Goal: Task Accomplishment & Management: Use online tool/utility

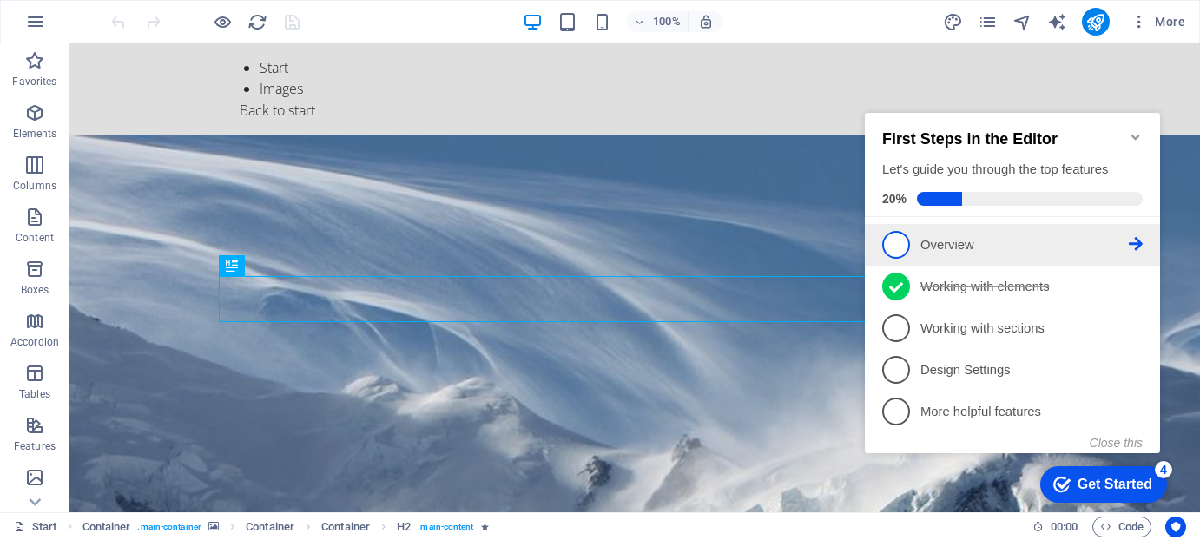
click at [894, 241] on span "1" at bounding box center [895, 245] width 28 height 28
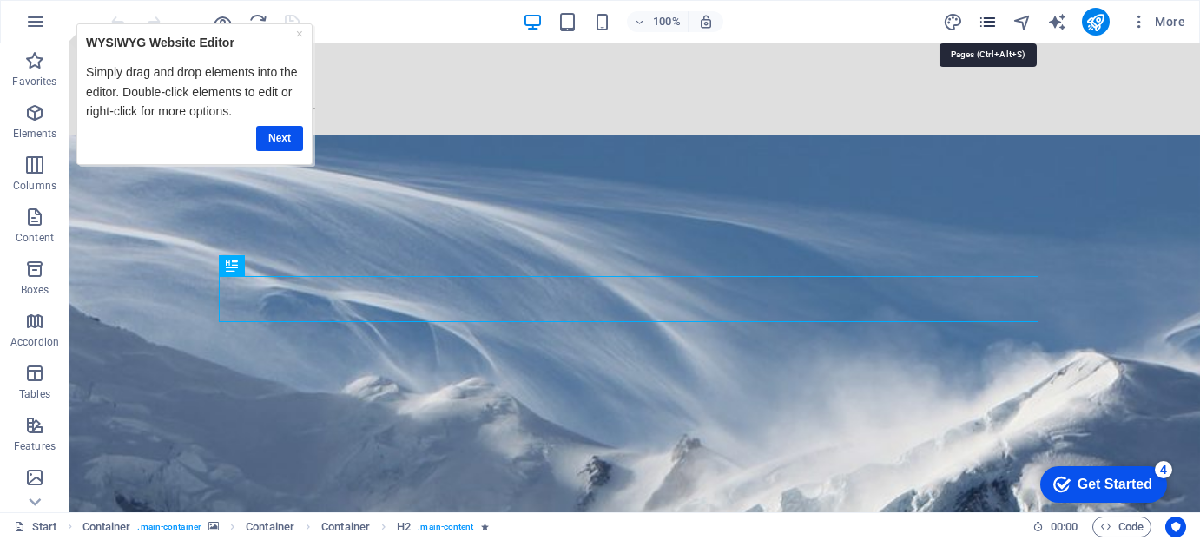
click at [994, 20] on icon "pages" at bounding box center [988, 22] width 20 height 20
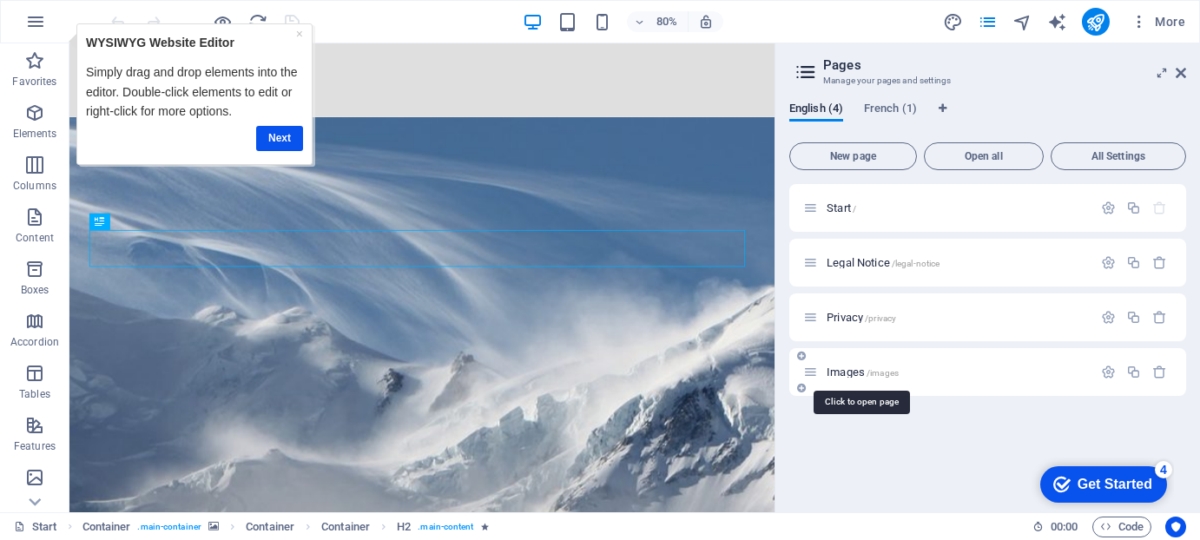
click at [843, 371] on span "Images /images" at bounding box center [863, 372] width 72 height 13
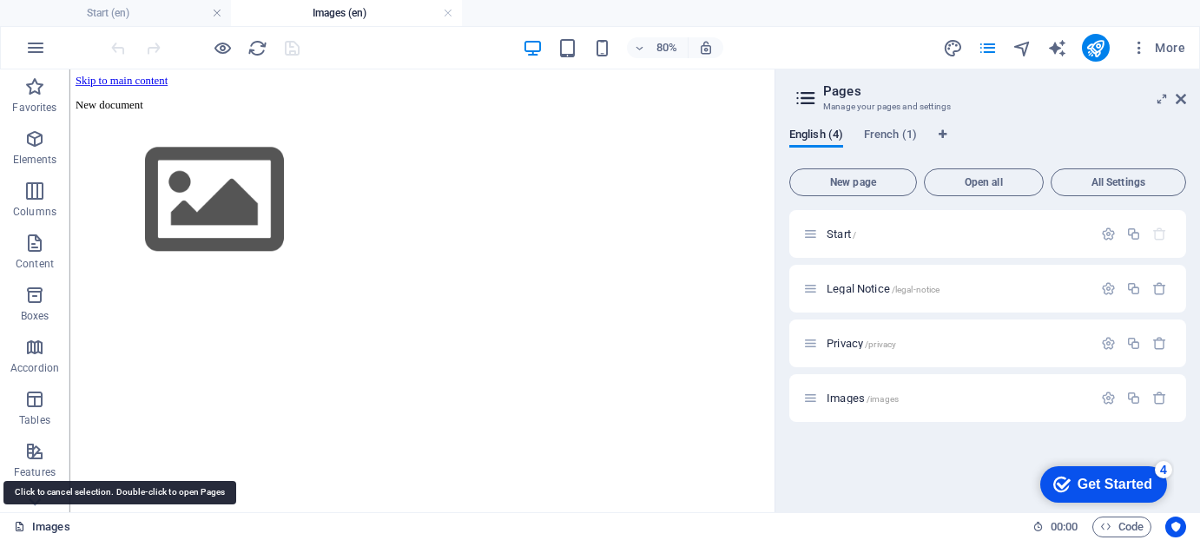
click at [46, 527] on link "Images" at bounding box center [42, 527] width 56 height 21
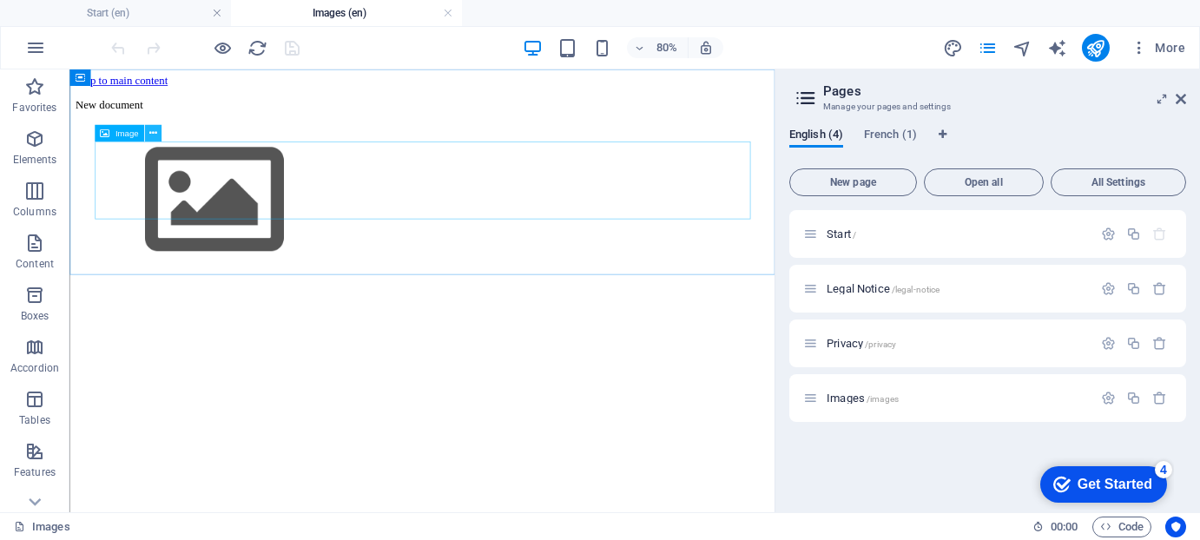
click at [153, 130] on icon at bounding box center [153, 133] width 8 height 15
click at [36, 253] on icon "button" at bounding box center [34, 243] width 21 height 21
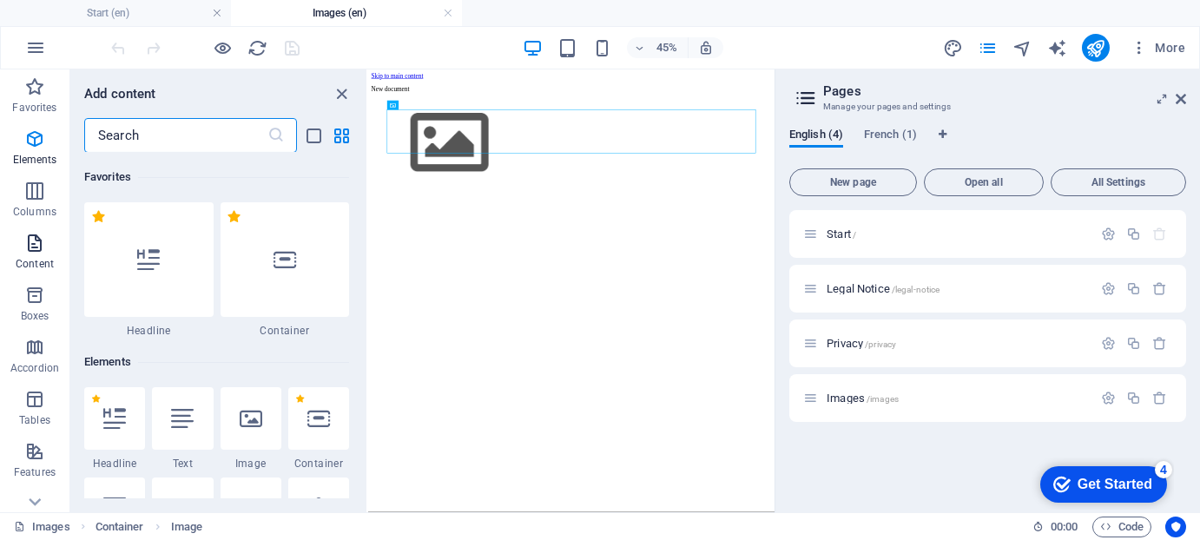
scroll to position [3037, 0]
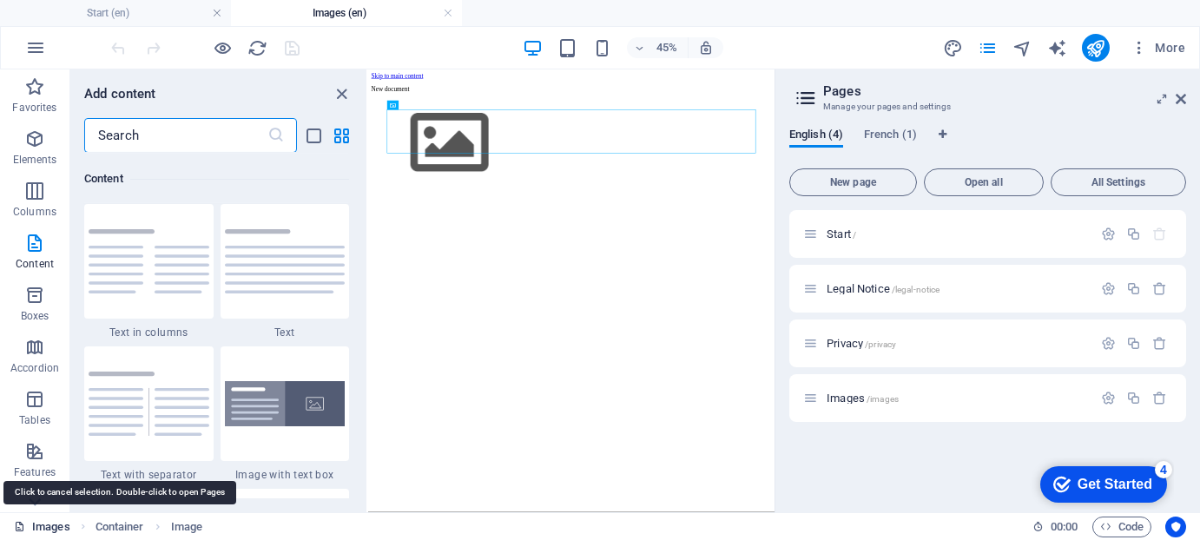
click at [44, 527] on link "Images" at bounding box center [42, 527] width 56 height 21
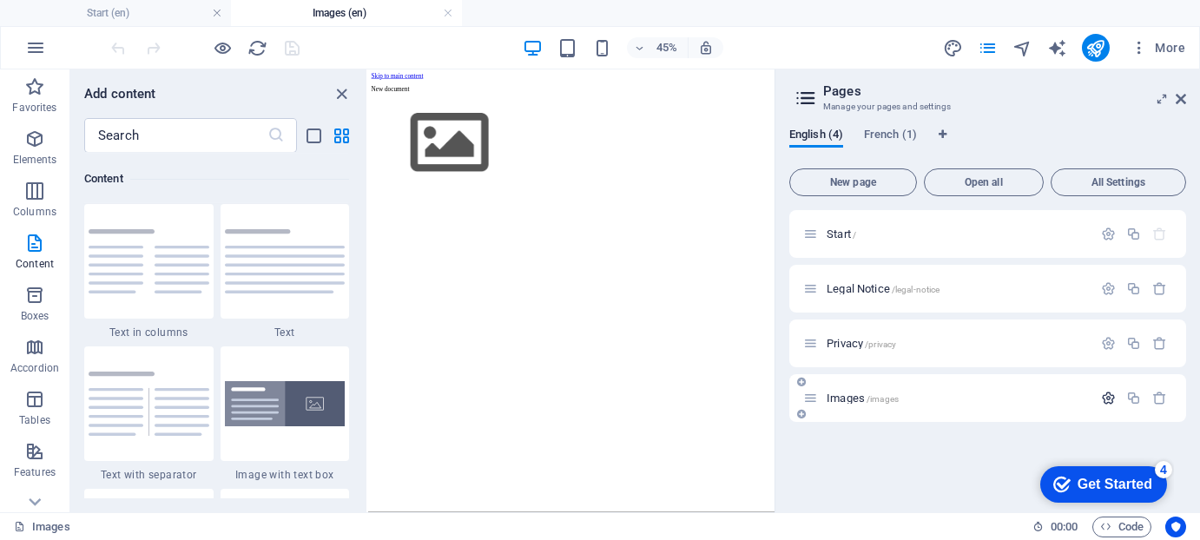
click at [1112, 397] on icon "button" at bounding box center [1108, 398] width 15 height 15
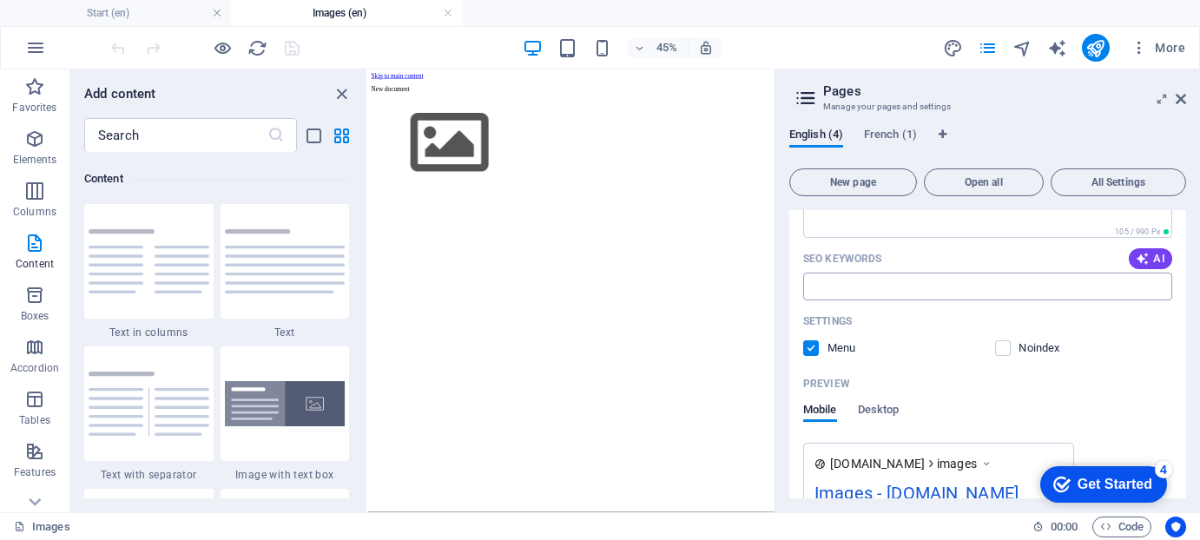
scroll to position [577, 0]
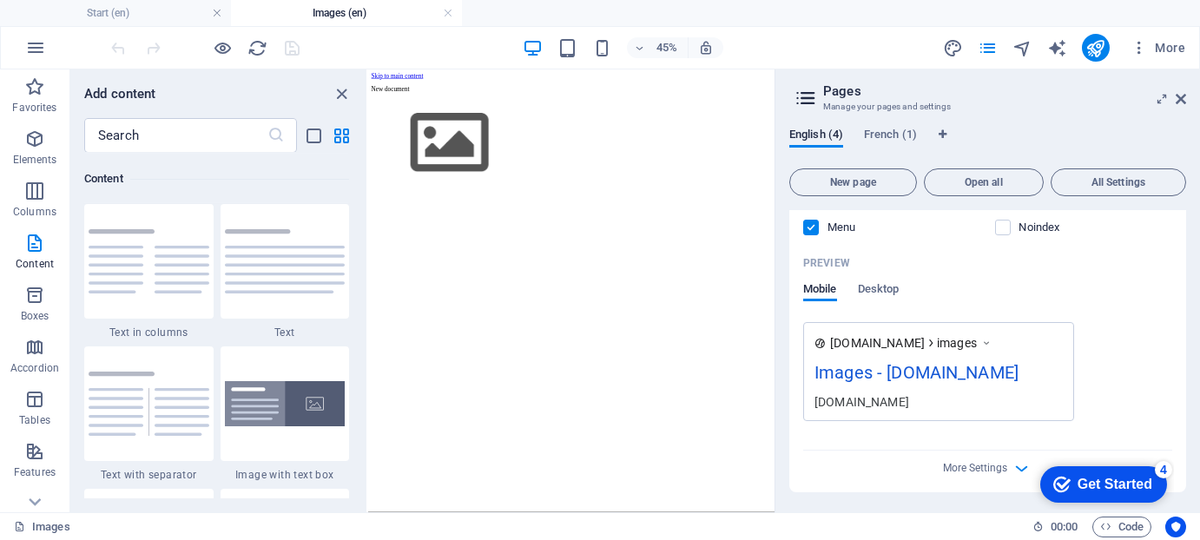
click at [819, 341] on html "Skip to main content New document" at bounding box center [819, 205] width 903 height 272
click at [486, 206] on figure at bounding box center [819, 234] width 889 height 199
drag, startPoint x: 486, startPoint y: 206, endPoint x: 472, endPoint y: 205, distance: 13.9
click at [488, 205] on figure at bounding box center [819, 234] width 889 height 199
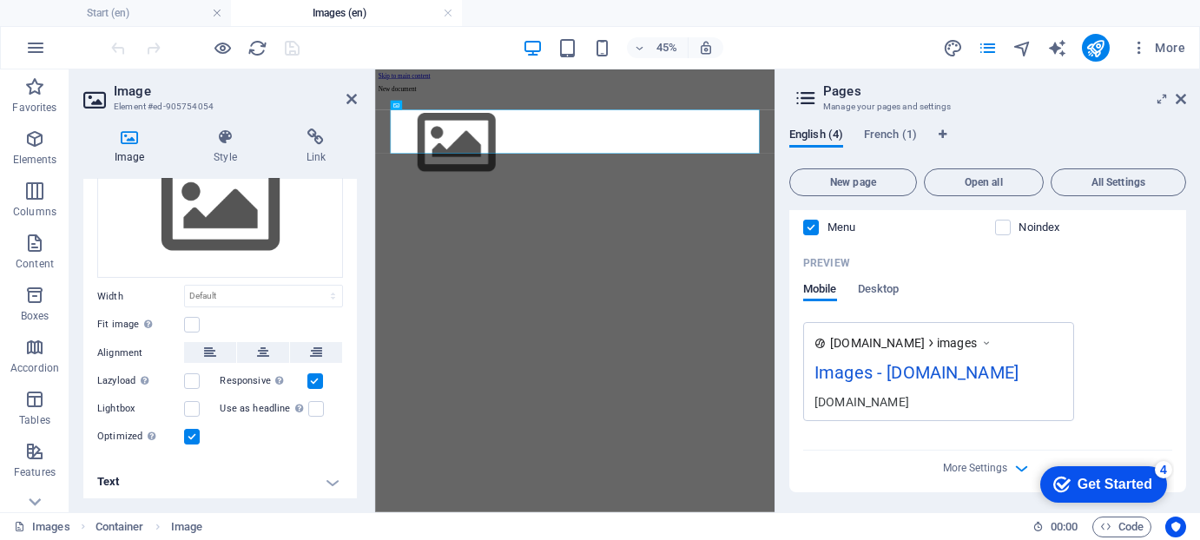
scroll to position [89, 0]
click at [356, 95] on icon at bounding box center [352, 99] width 10 height 14
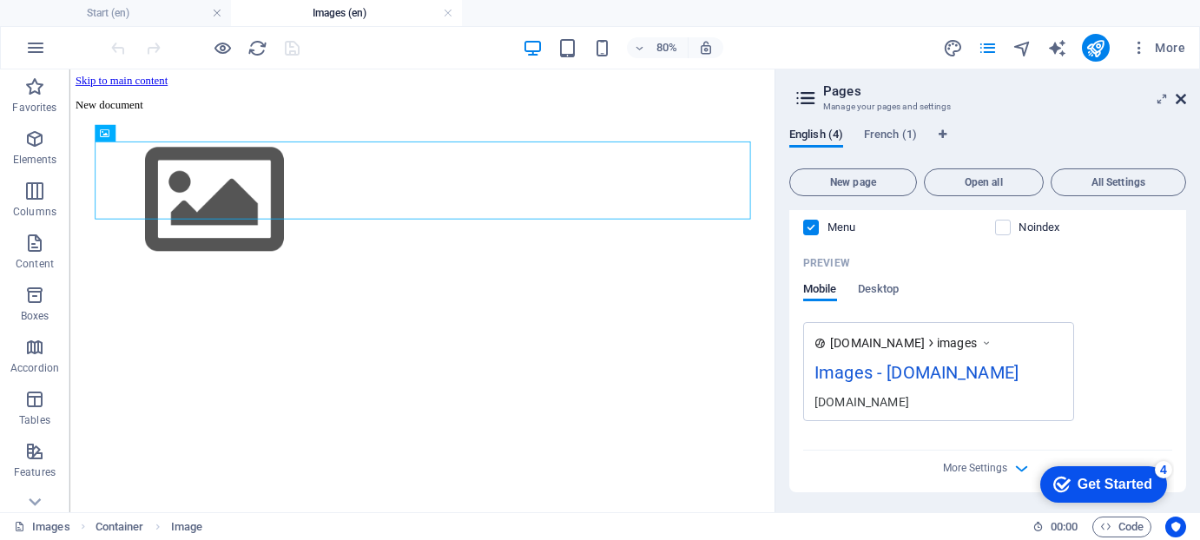
click at [1181, 93] on icon at bounding box center [1181, 99] width 10 height 14
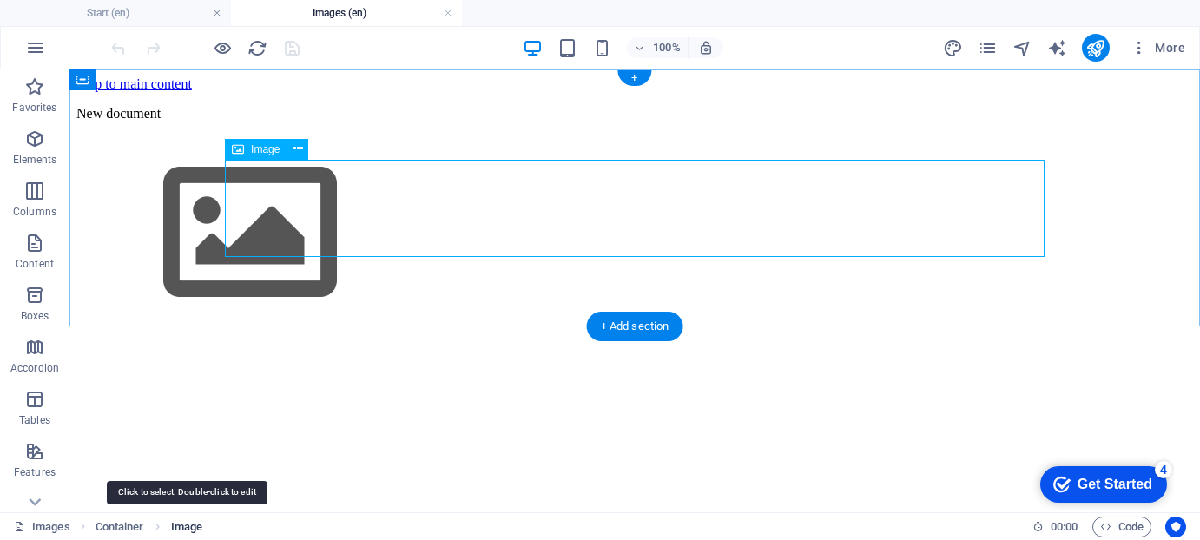
click at [191, 529] on span "Image" at bounding box center [186, 527] width 31 height 21
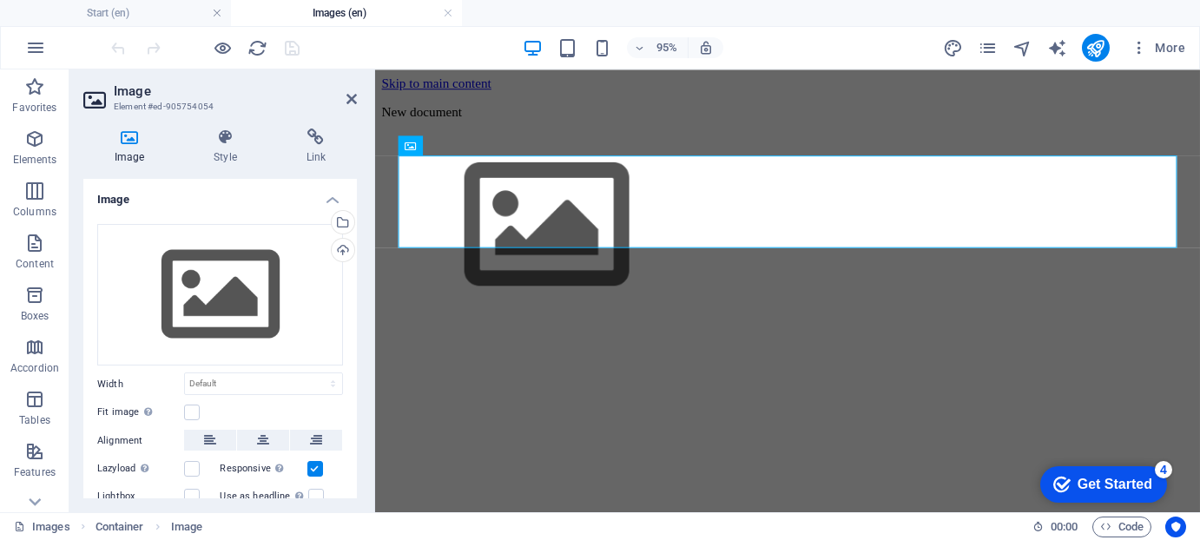
click at [665, 341] on html "Skip to main content New document" at bounding box center [809, 205] width 868 height 272
click at [470, 143] on icon at bounding box center [468, 144] width 9 height 17
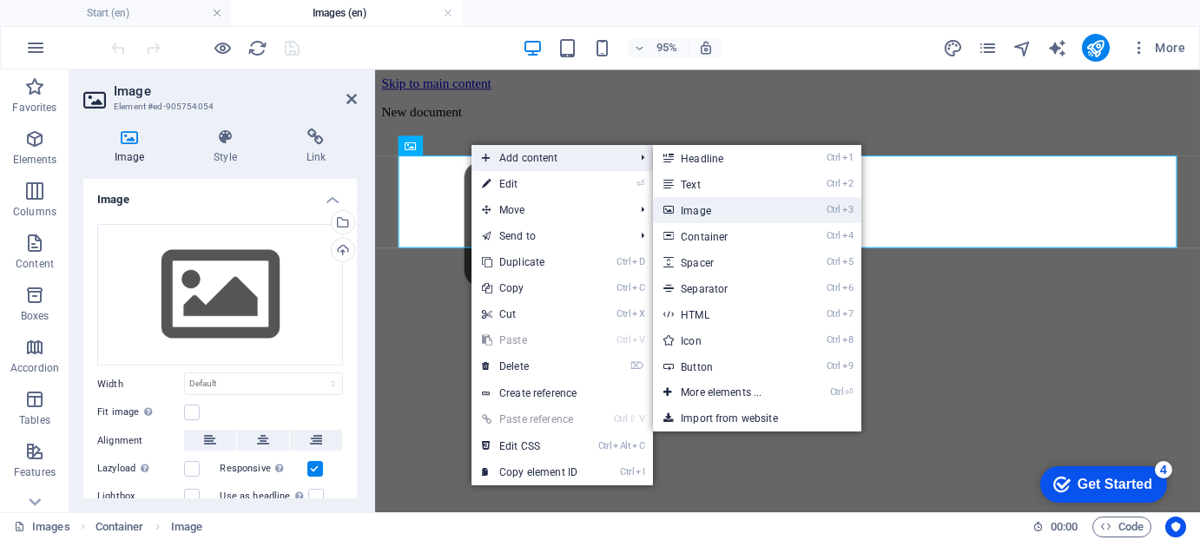
click at [712, 208] on link "Ctrl 3 Image" at bounding box center [724, 210] width 143 height 26
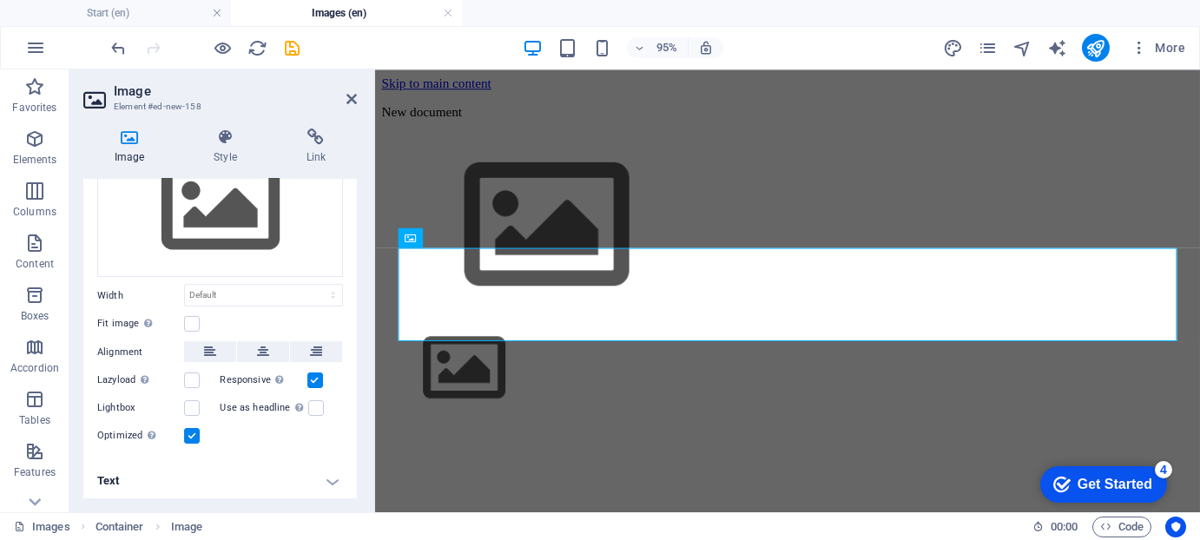
scroll to position [0, 0]
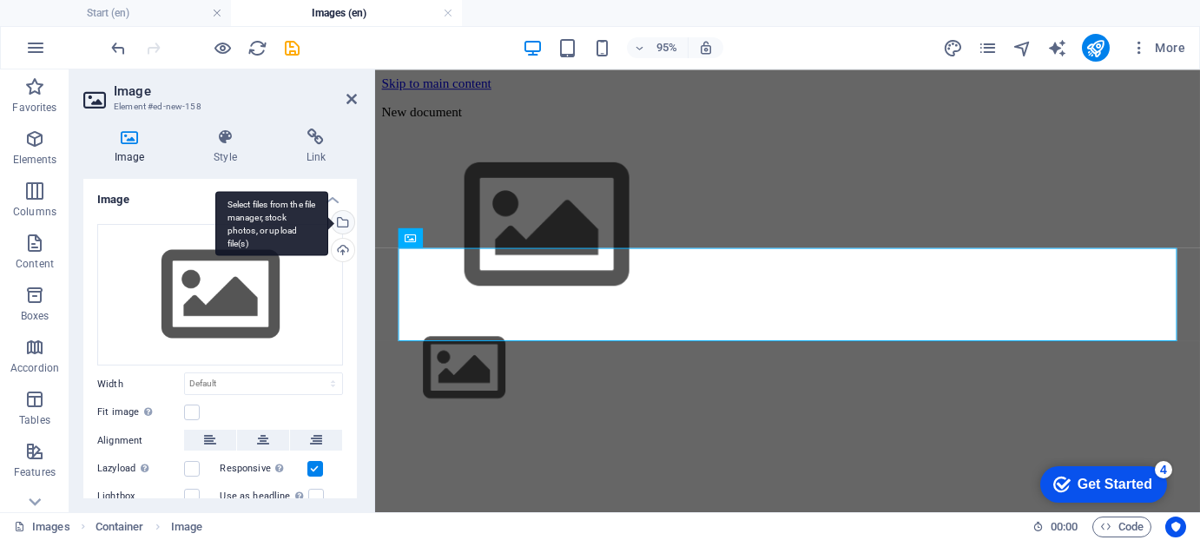
click at [342, 222] on div "Select files from the file manager, stock photos, or upload file(s)" at bounding box center [341, 224] width 26 height 26
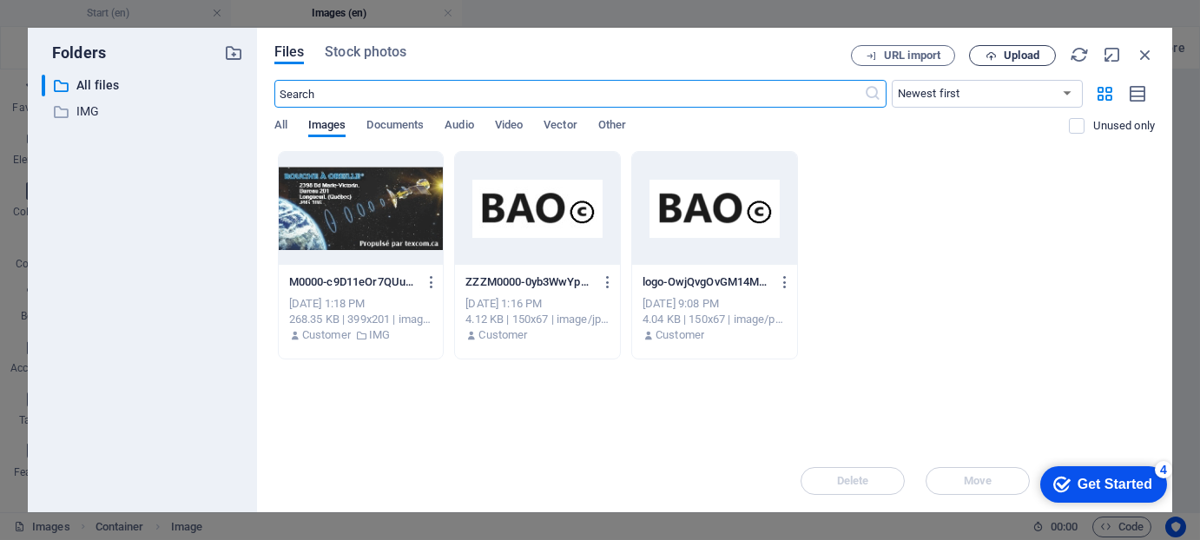
click at [1020, 55] on span "Upload" at bounding box center [1022, 55] width 36 height 10
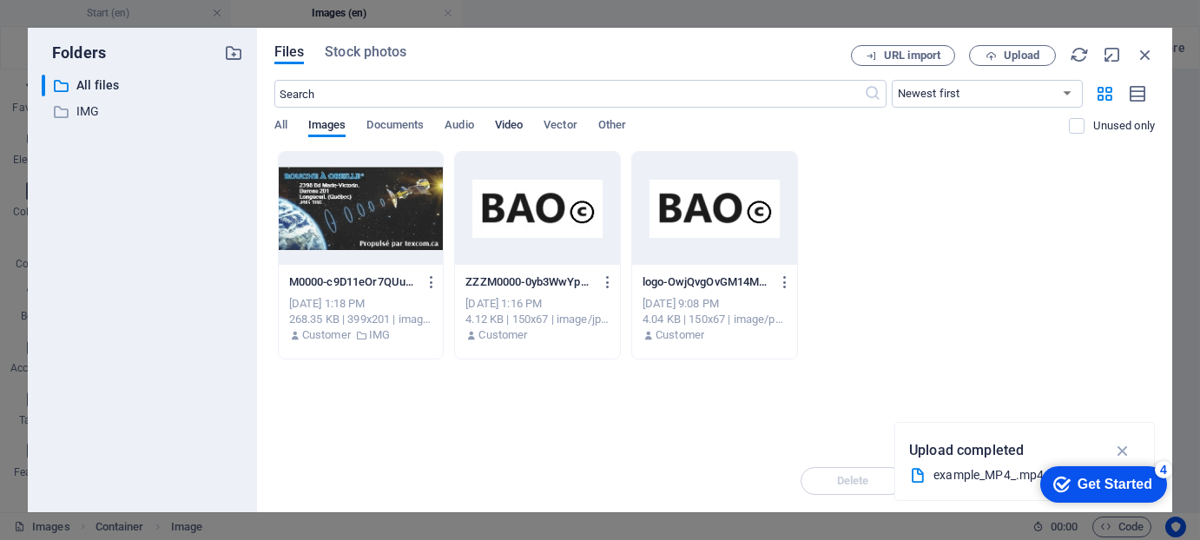
click at [511, 124] on span "Video" at bounding box center [509, 127] width 28 height 24
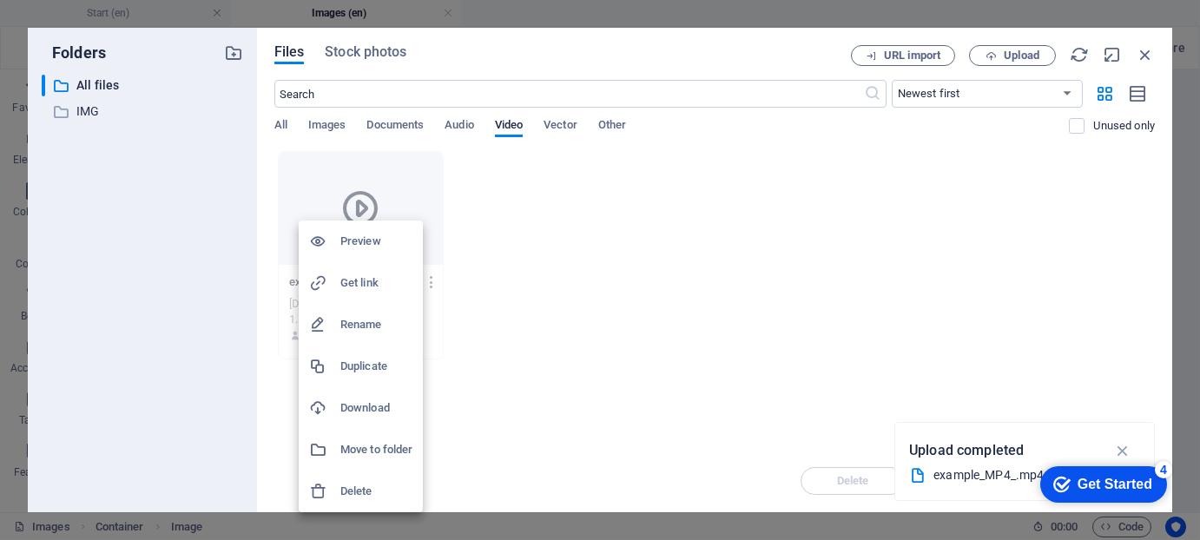
click at [348, 278] on h6 "Get link" at bounding box center [376, 283] width 72 height 21
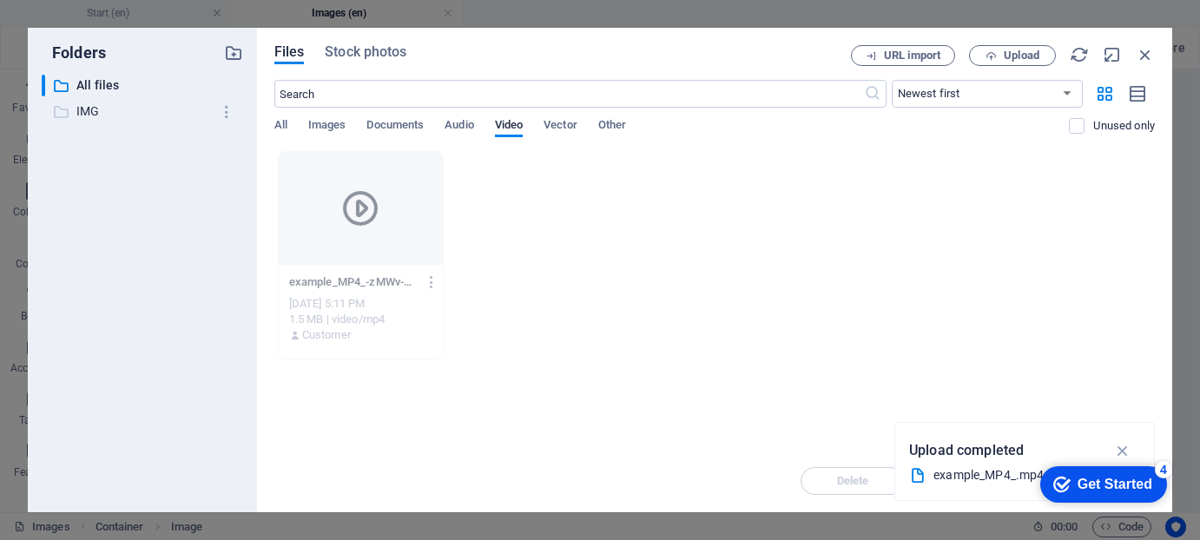
click at [96, 109] on p "IMG" at bounding box center [143, 112] width 135 height 20
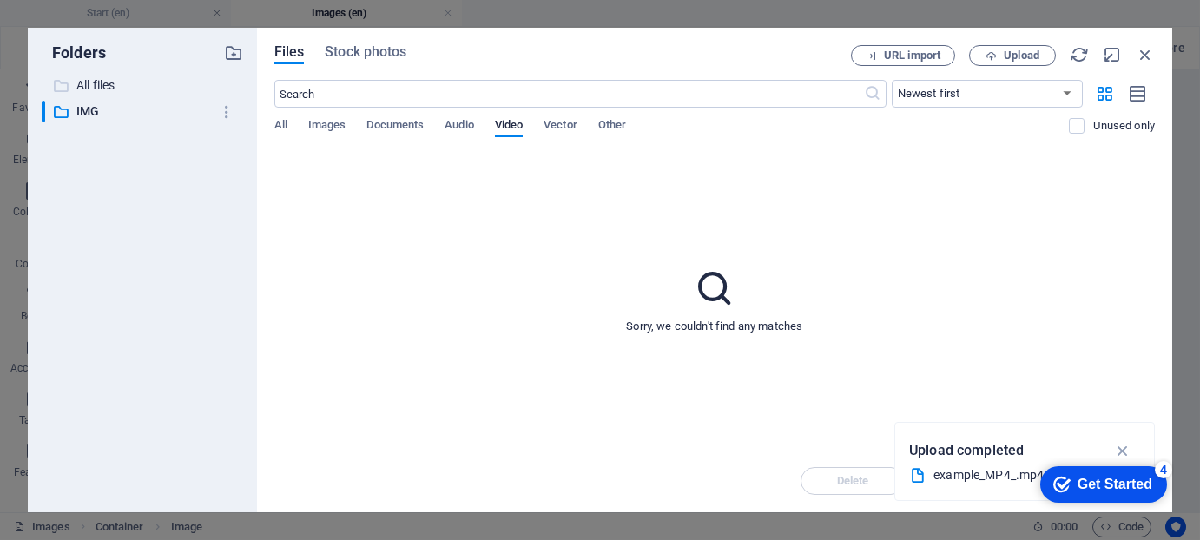
click at [109, 83] on p "All files" at bounding box center [143, 86] width 135 height 20
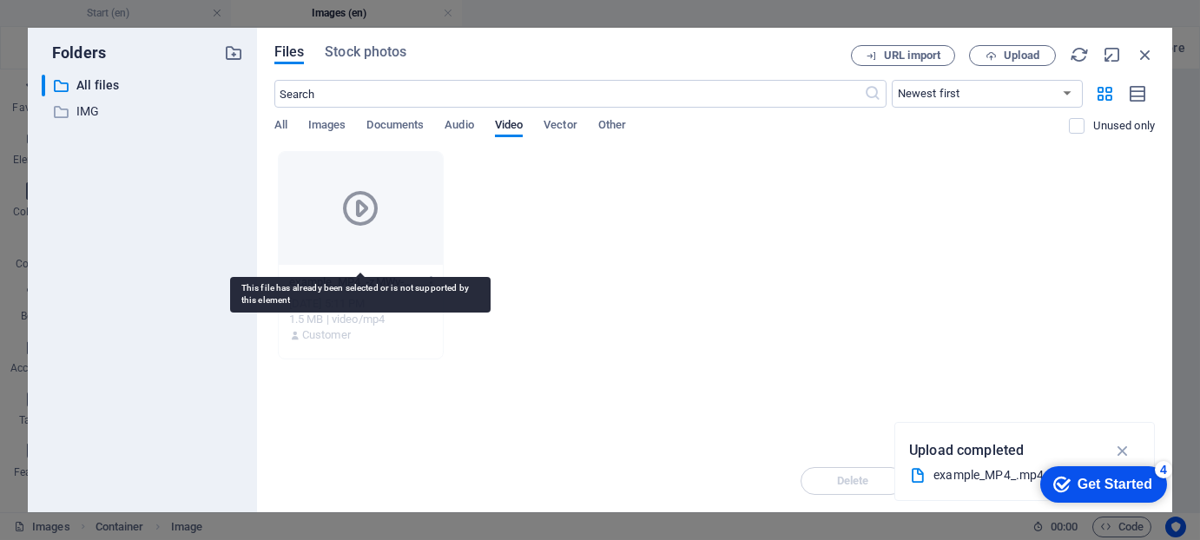
click at [362, 201] on icon at bounding box center [361, 209] width 42 height 42
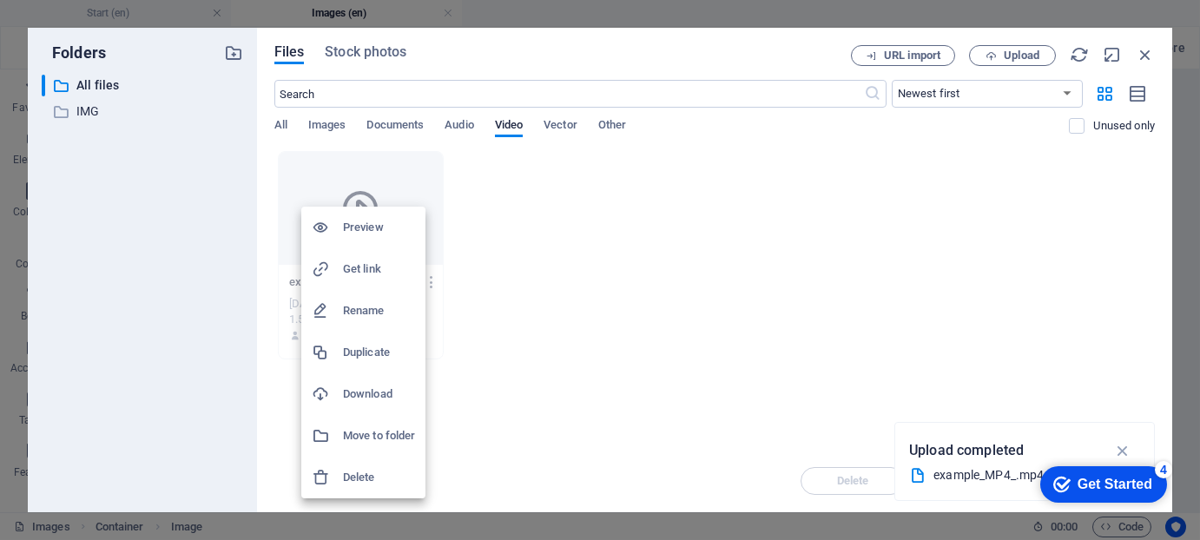
click at [389, 435] on h6 "Move to folder" at bounding box center [379, 436] width 72 height 21
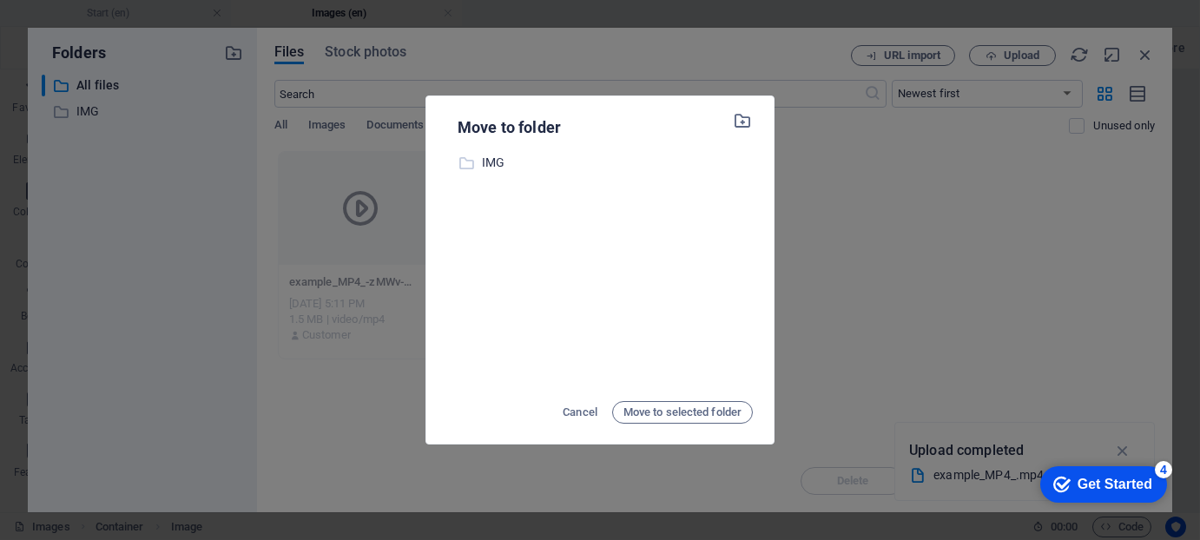
click at [485, 161] on p "IMG" at bounding box center [617, 163] width 271 height 20
click at [670, 409] on span "Move to selected folder" at bounding box center [683, 412] width 118 height 21
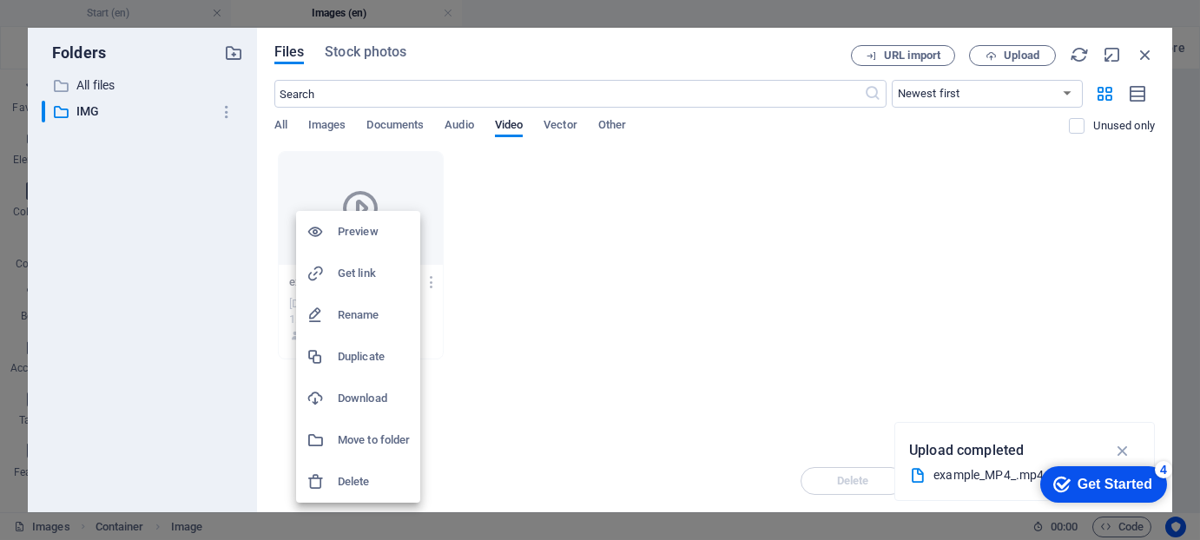
click at [369, 273] on h6 "Get link" at bounding box center [374, 273] width 72 height 21
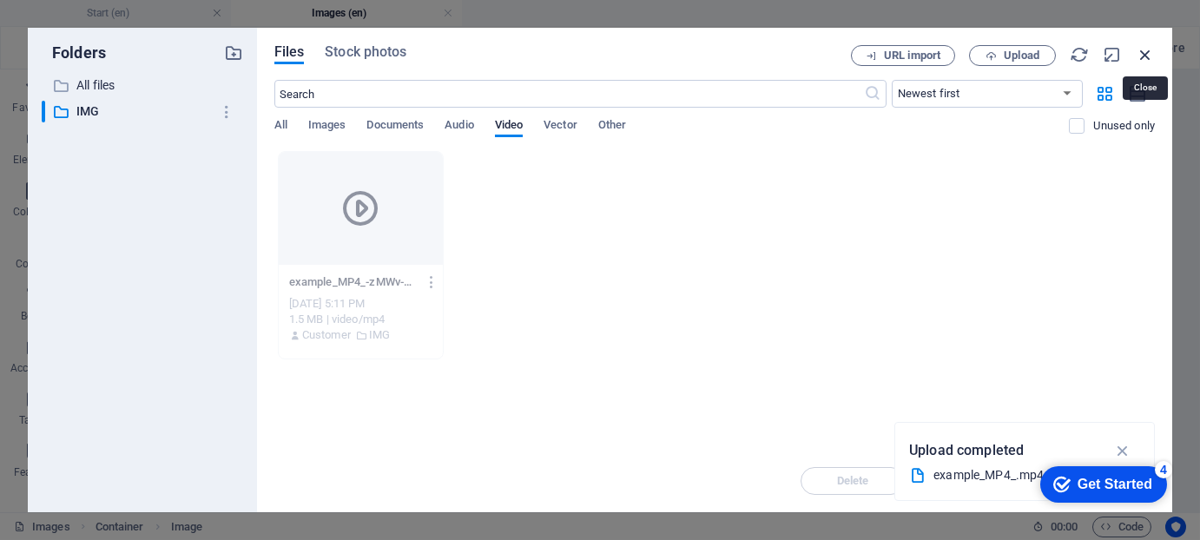
click at [1147, 53] on icon "button" at bounding box center [1145, 54] width 19 height 19
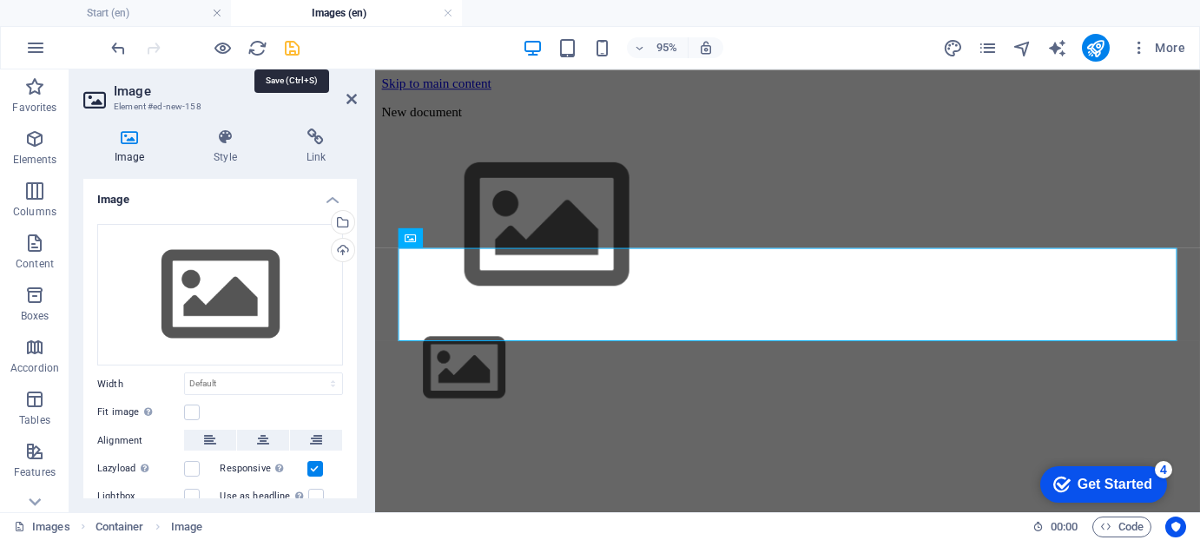
click at [289, 45] on icon "save" at bounding box center [293, 48] width 20 height 20
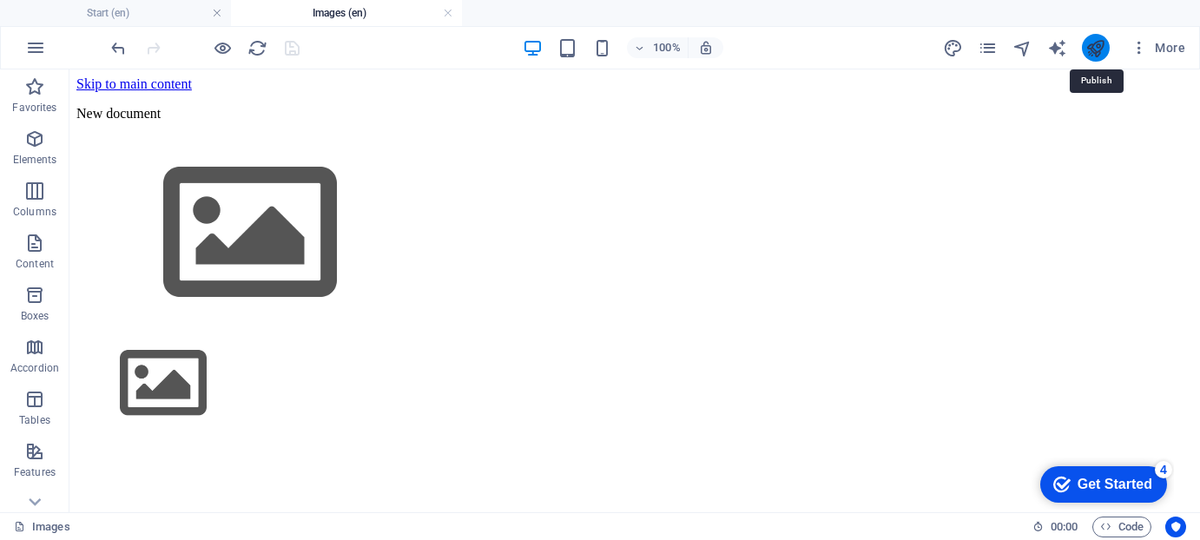
click at [1098, 47] on icon "publish" at bounding box center [1096, 48] width 20 height 20
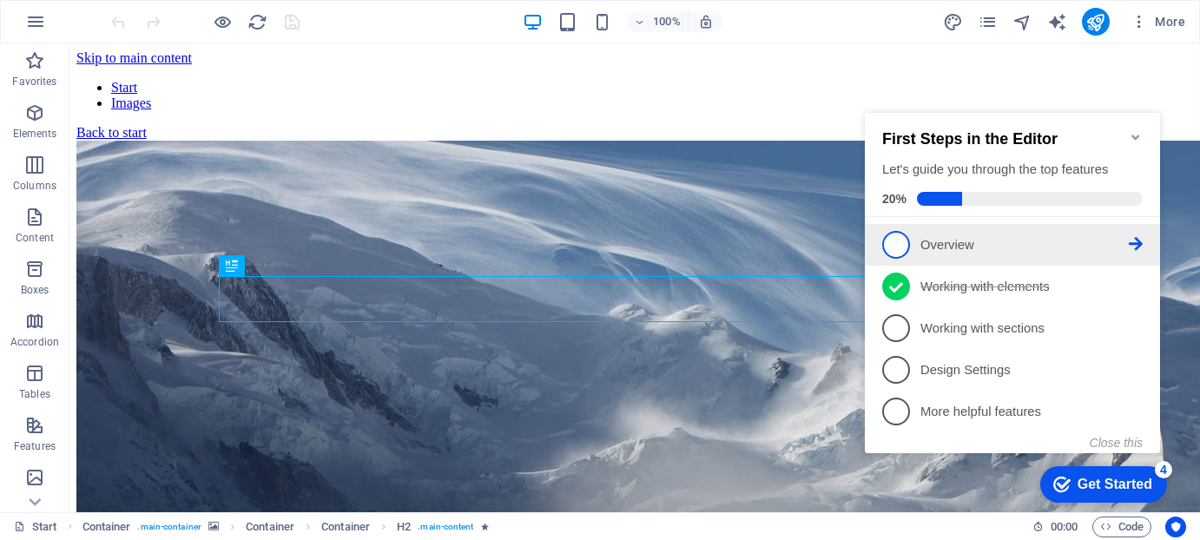
click at [896, 241] on span "1" at bounding box center [895, 245] width 28 height 28
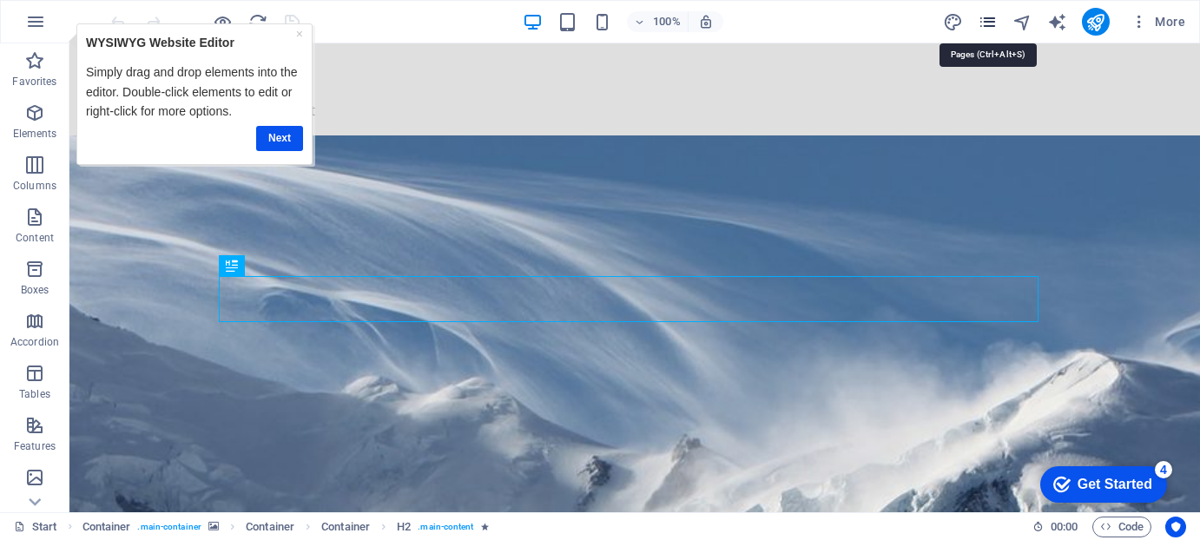
click at [988, 21] on icon "pages" at bounding box center [988, 22] width 20 height 20
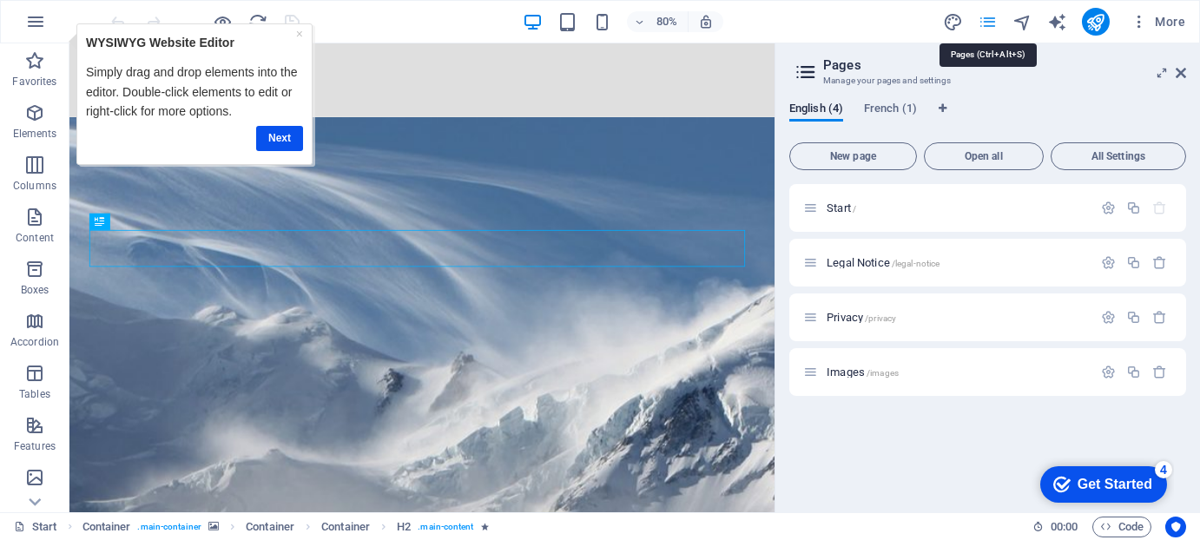
click at [988, 20] on icon "pages" at bounding box center [988, 22] width 20 height 20
click at [1109, 370] on icon "button" at bounding box center [1108, 372] width 15 height 15
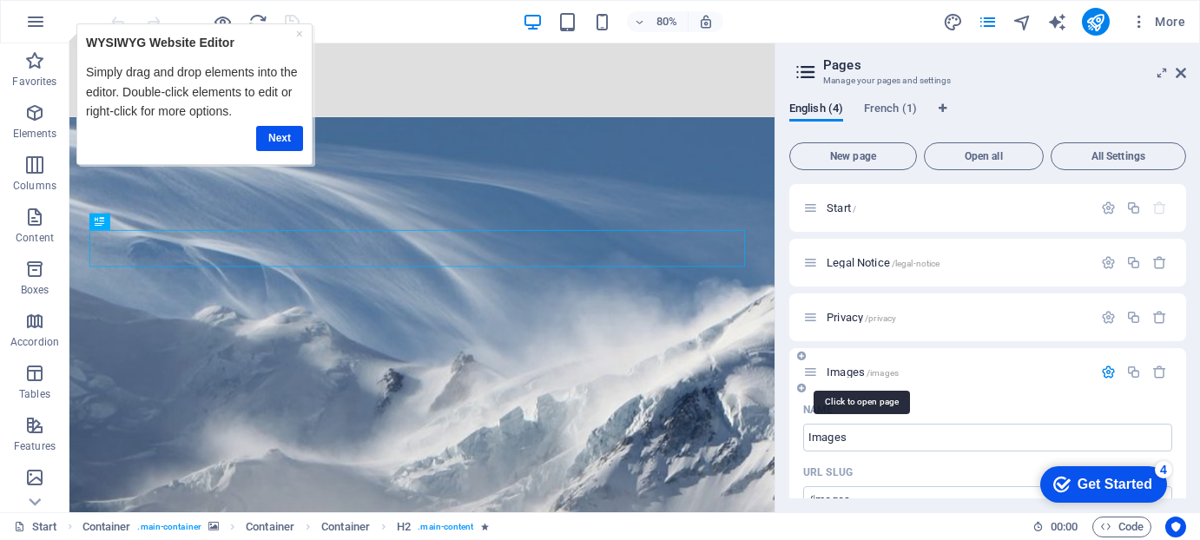
click at [846, 369] on span "Images /images" at bounding box center [863, 372] width 72 height 13
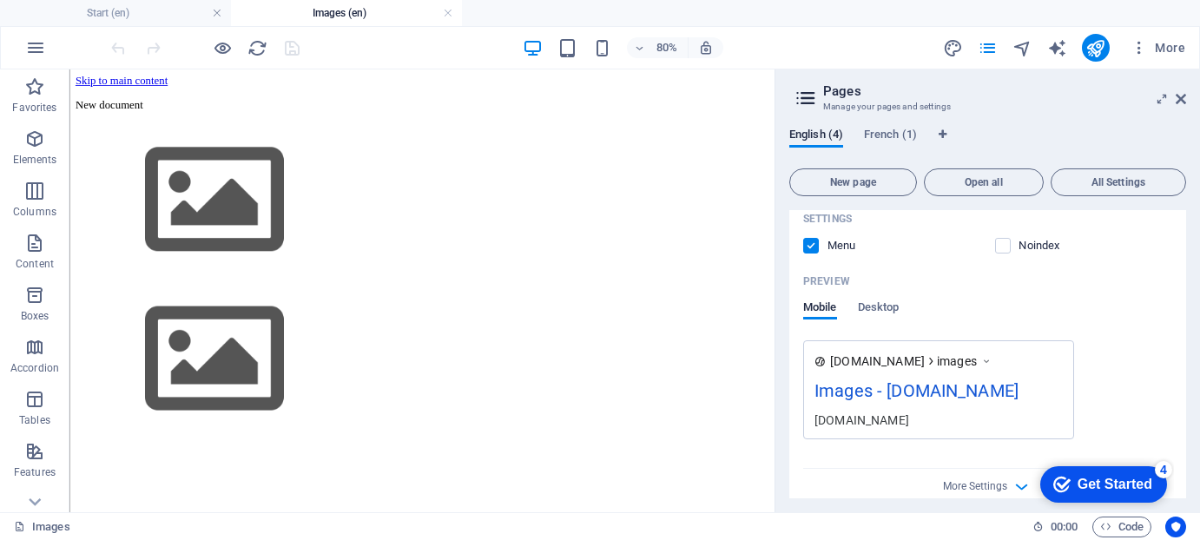
scroll to position [577, 0]
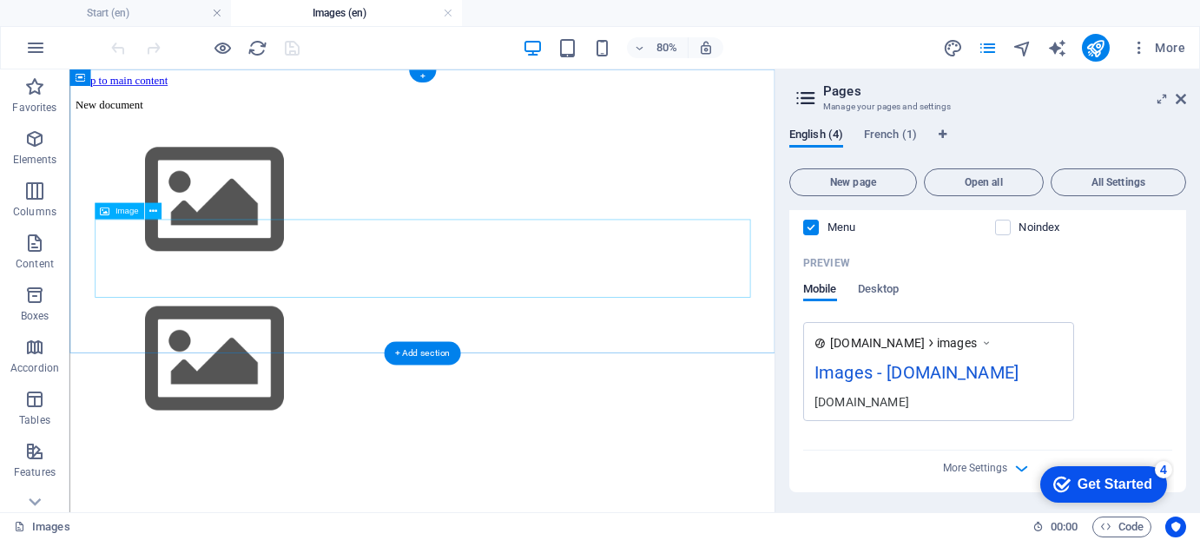
click at [174, 334] on figure at bounding box center [510, 433] width 868 height 199
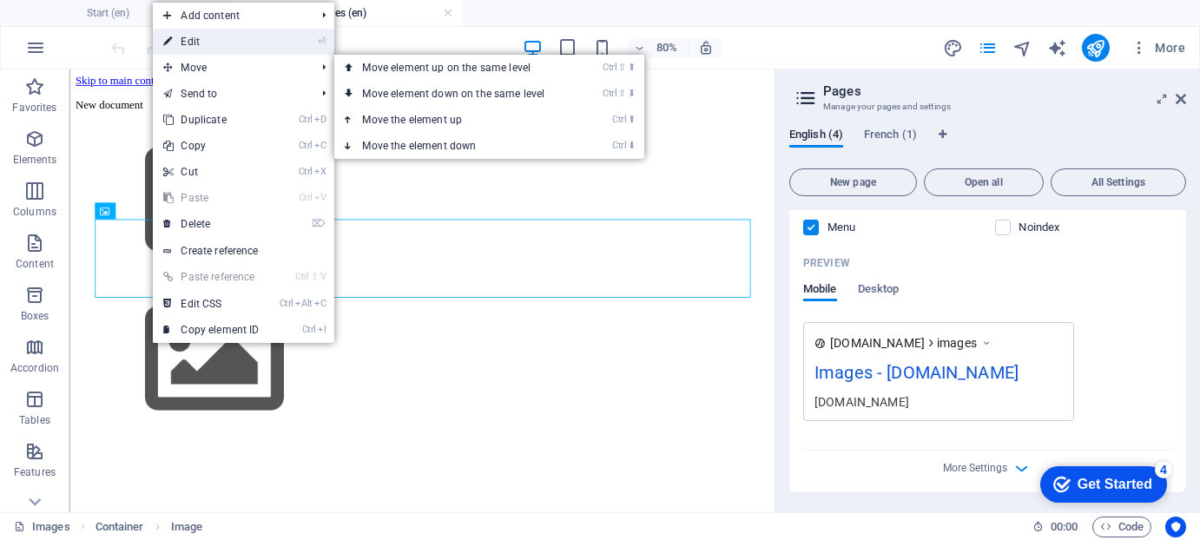
click at [221, 40] on link "⏎ Edit" at bounding box center [211, 42] width 116 height 26
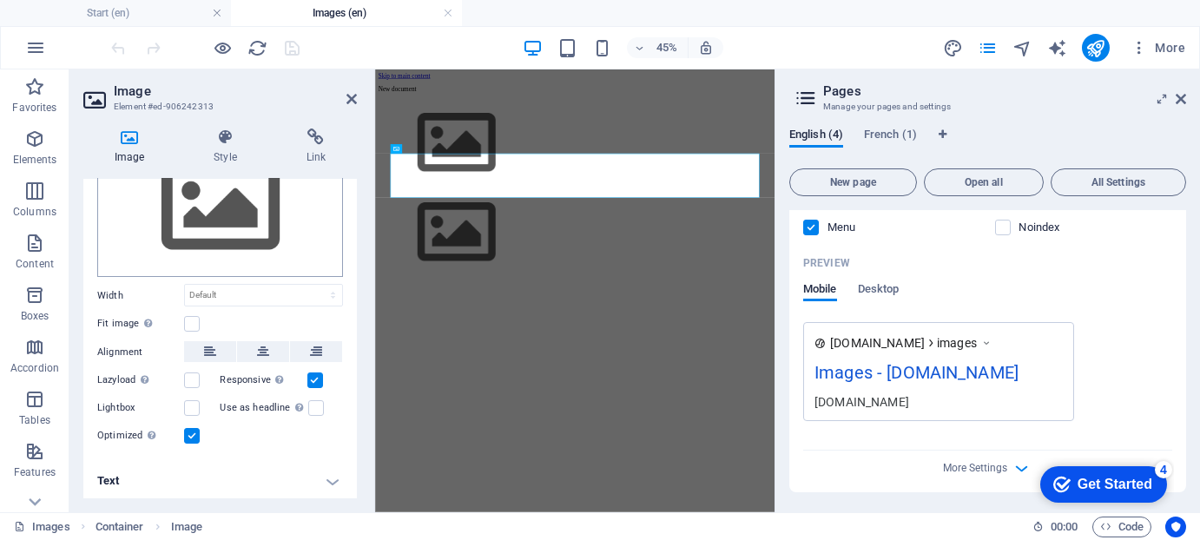
scroll to position [0, 0]
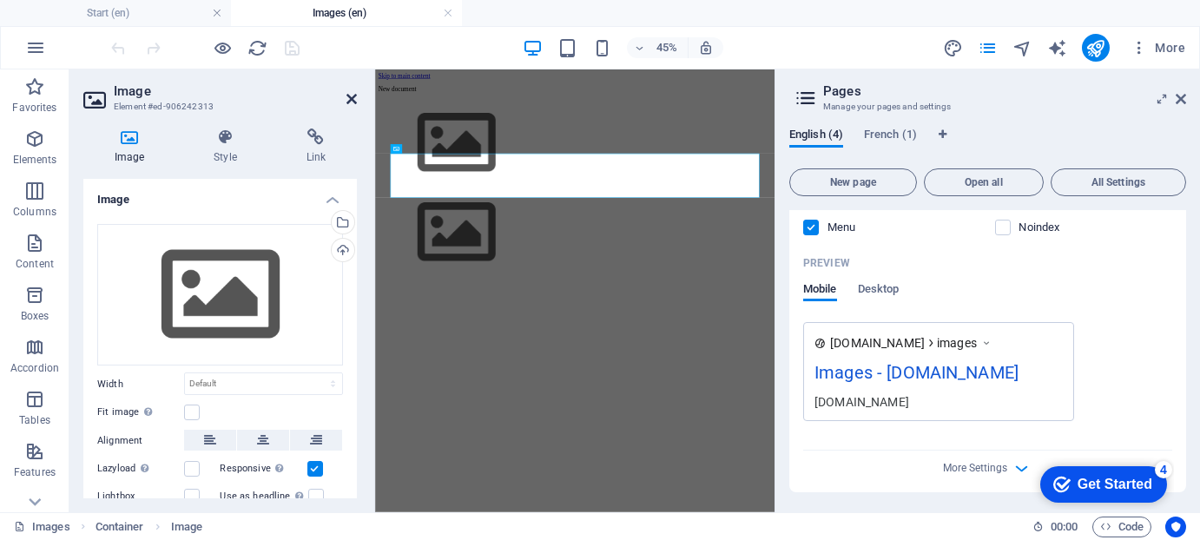
click at [350, 96] on icon at bounding box center [352, 99] width 10 height 14
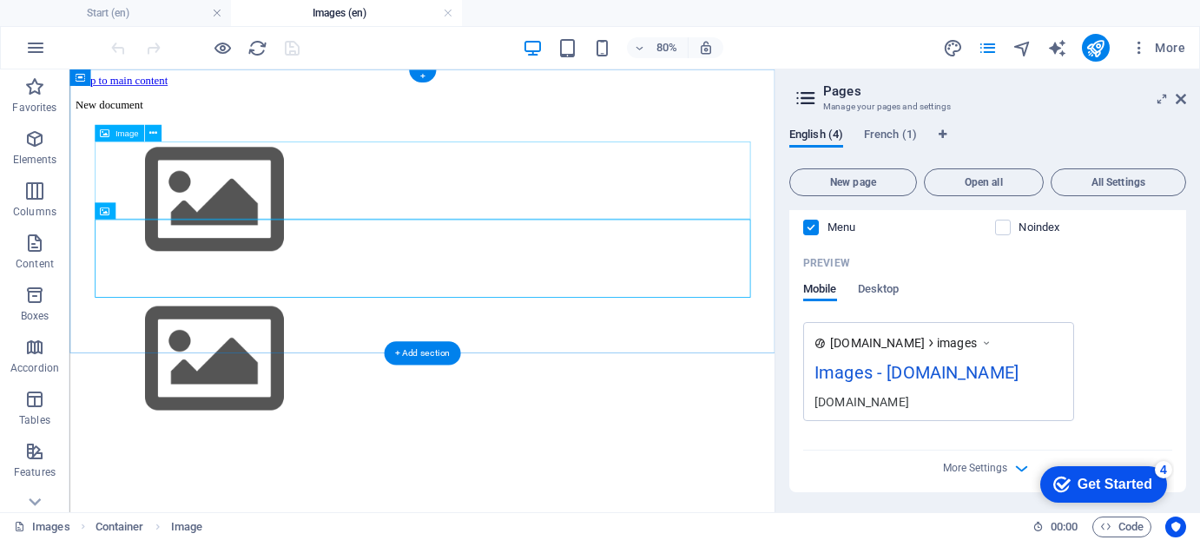
click at [197, 194] on figure at bounding box center [510, 234] width 868 height 199
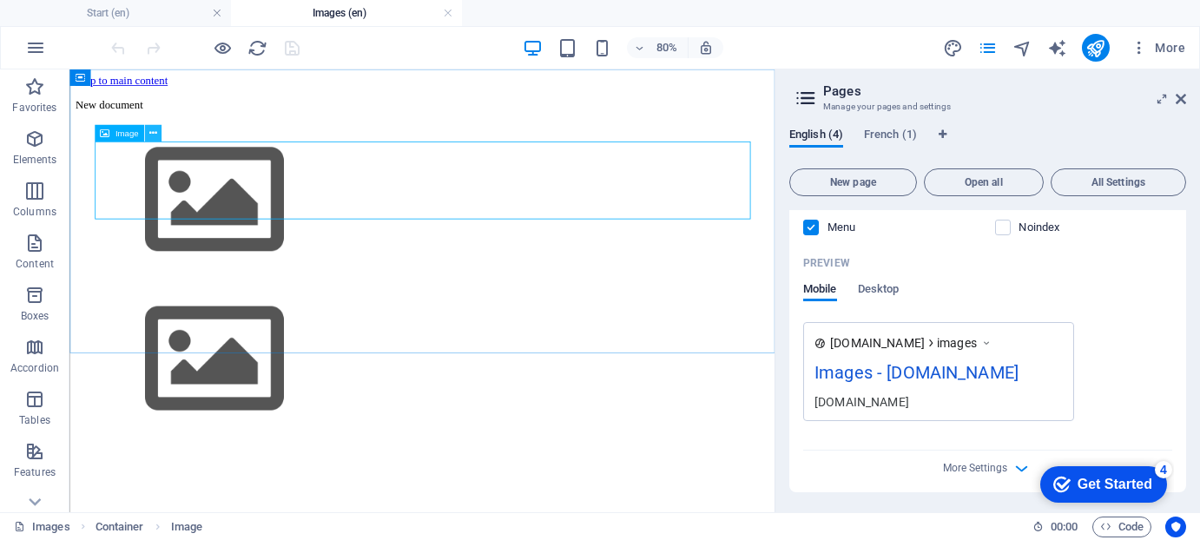
click at [150, 129] on icon at bounding box center [153, 133] width 8 height 15
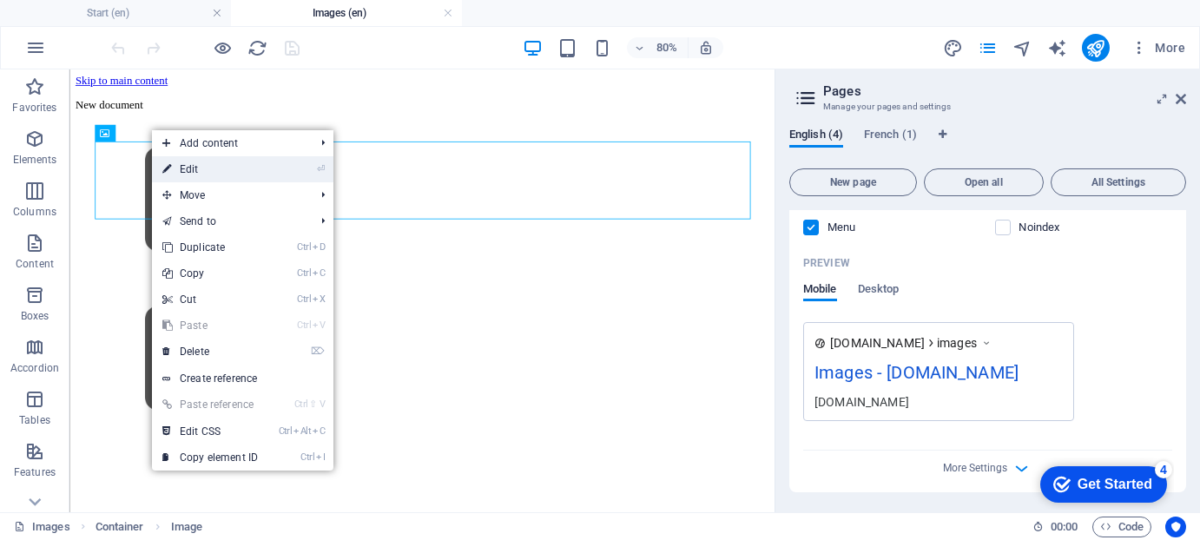
click at [191, 163] on link "⏎ Edit" at bounding box center [210, 169] width 116 height 26
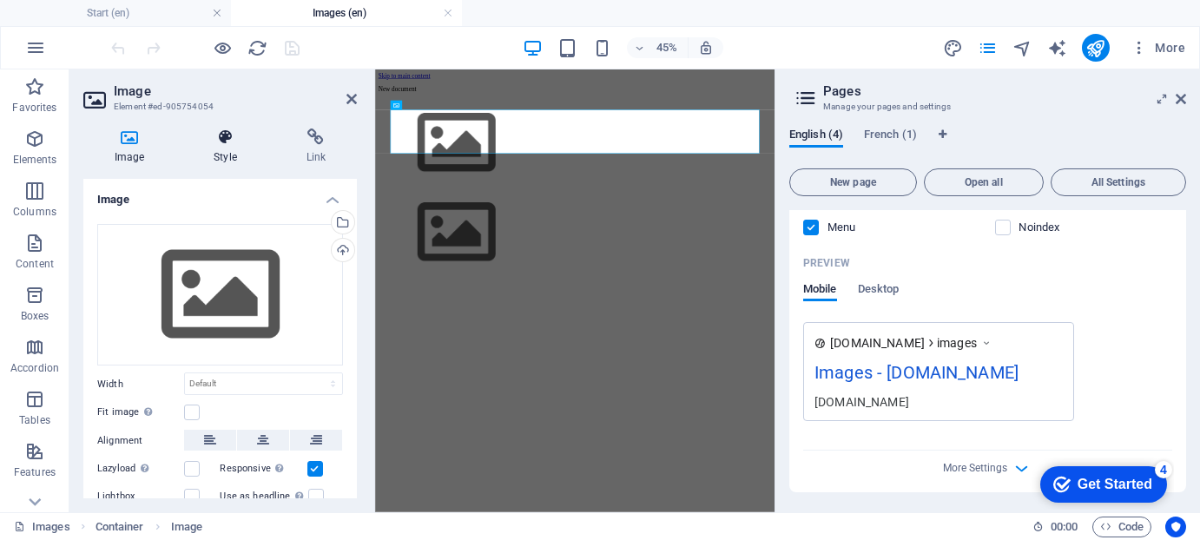
click at [234, 142] on icon at bounding box center [224, 137] width 85 height 17
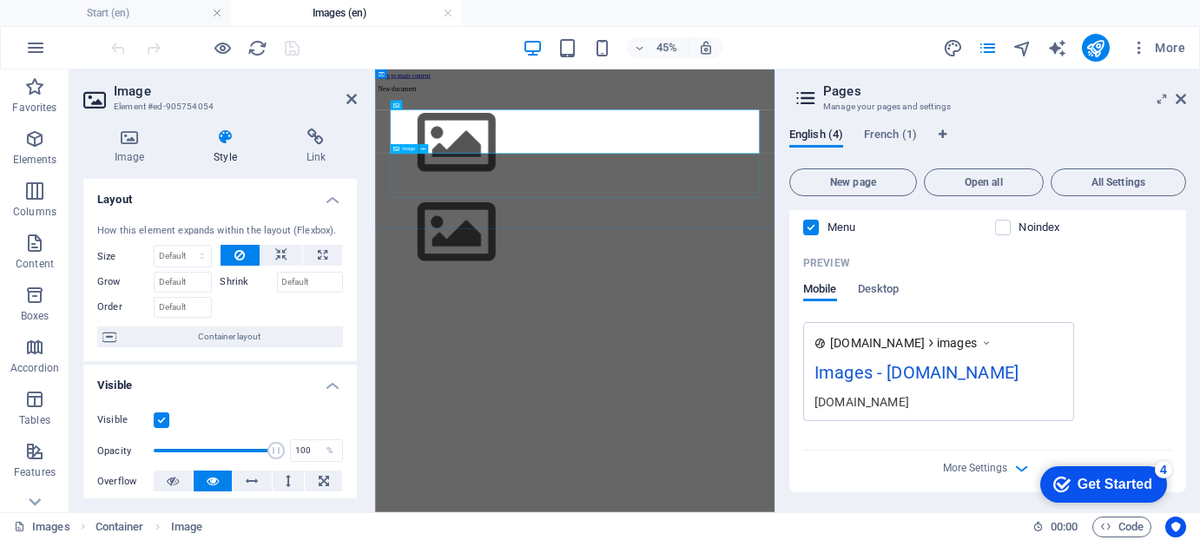
click at [507, 334] on figure at bounding box center [819, 433] width 874 height 199
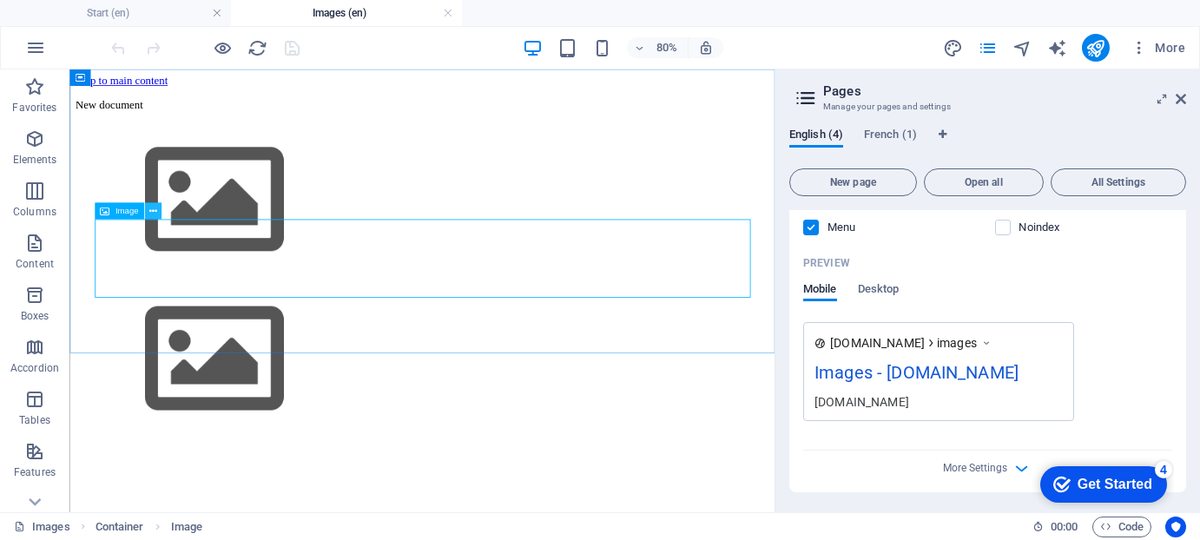
click at [155, 211] on icon at bounding box center [153, 211] width 8 height 15
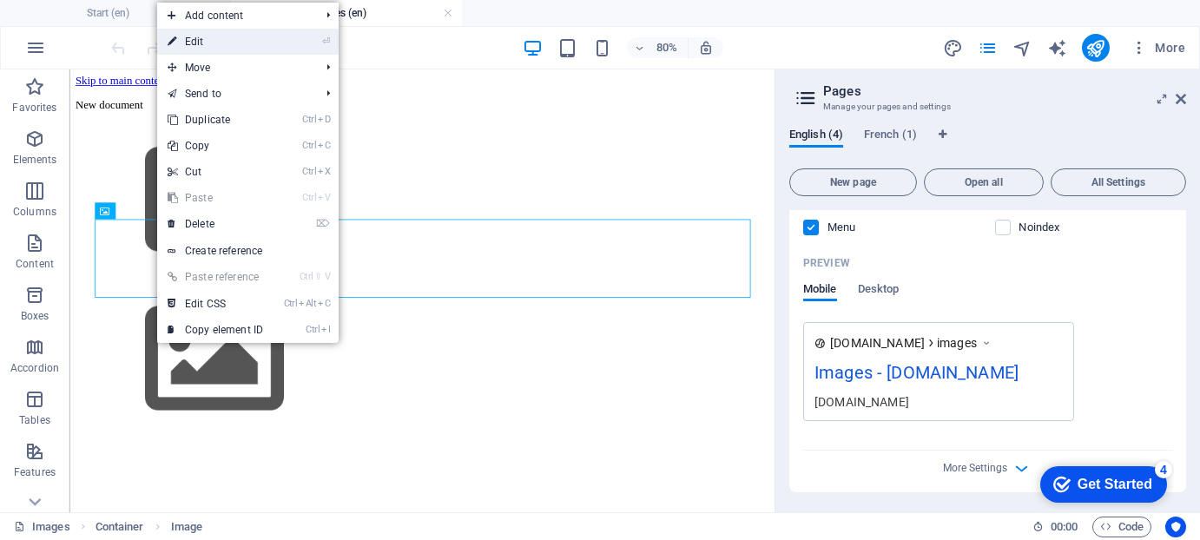
click at [216, 42] on link "⏎ Edit" at bounding box center [215, 42] width 116 height 26
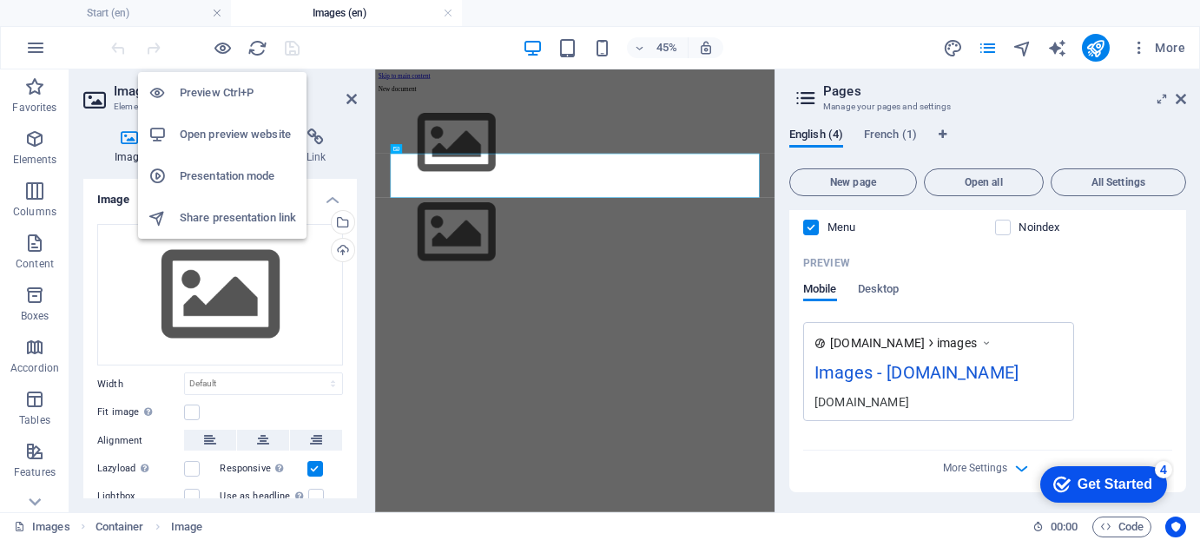
click at [215, 130] on h6 "Open preview website" at bounding box center [238, 134] width 116 height 21
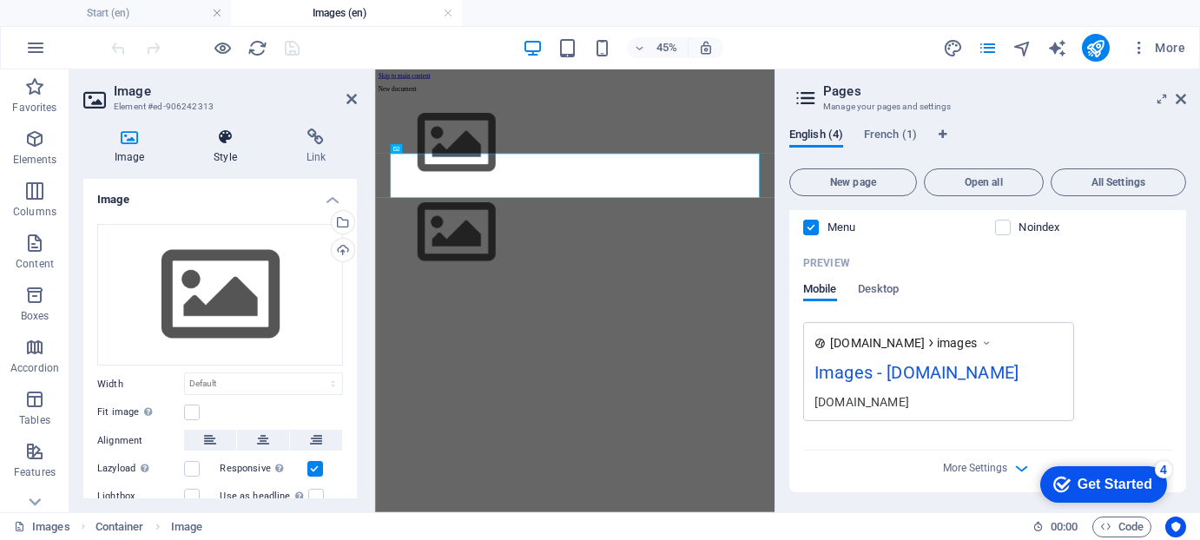
click at [231, 140] on icon at bounding box center [224, 137] width 85 height 17
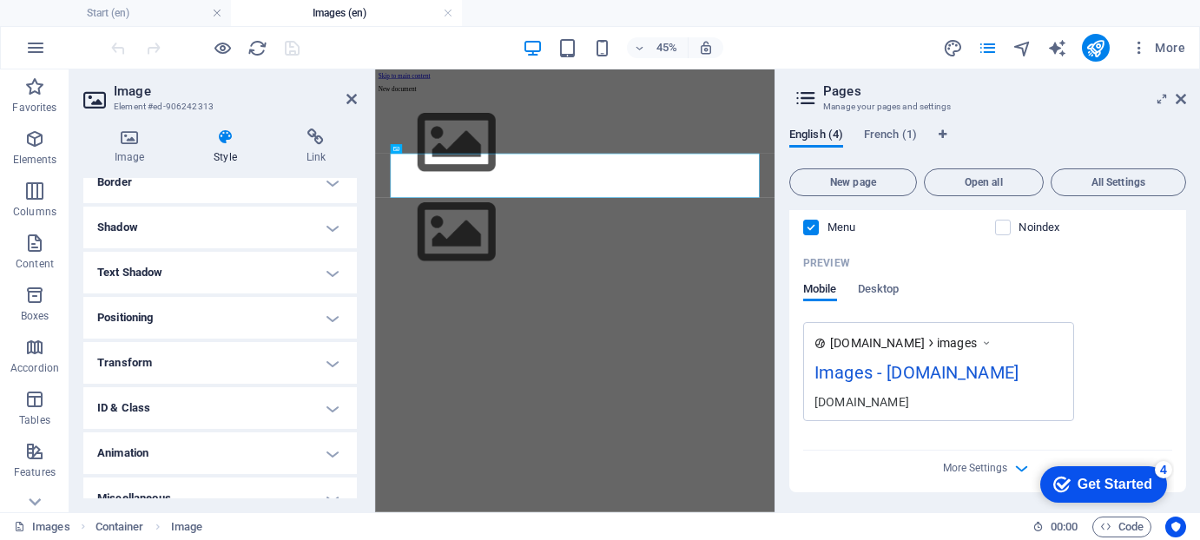
scroll to position [413, 0]
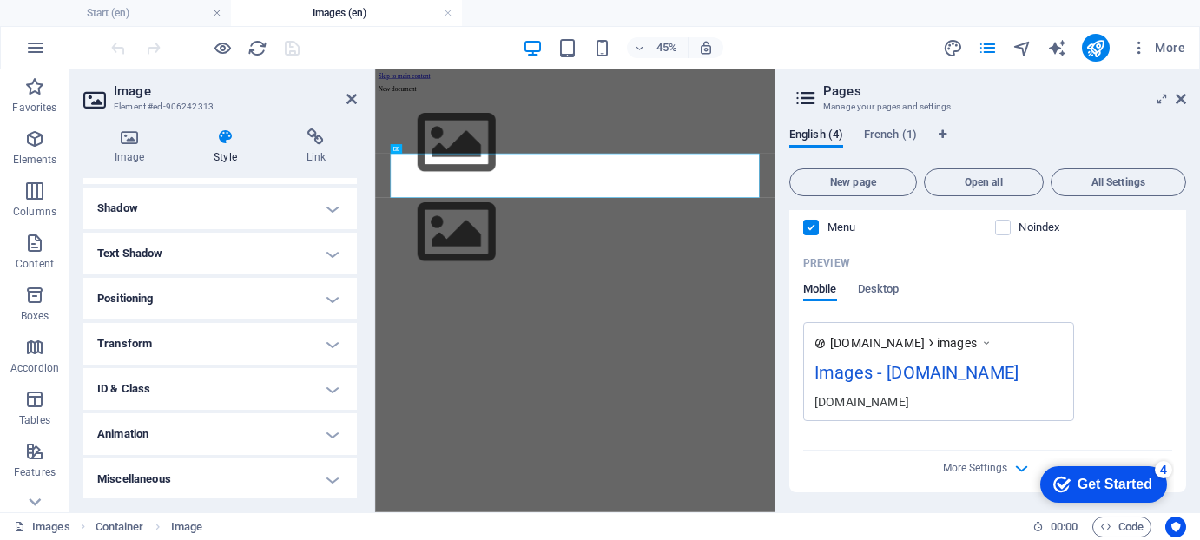
click at [332, 434] on h4 "Animation" at bounding box center [220, 434] width 274 height 42
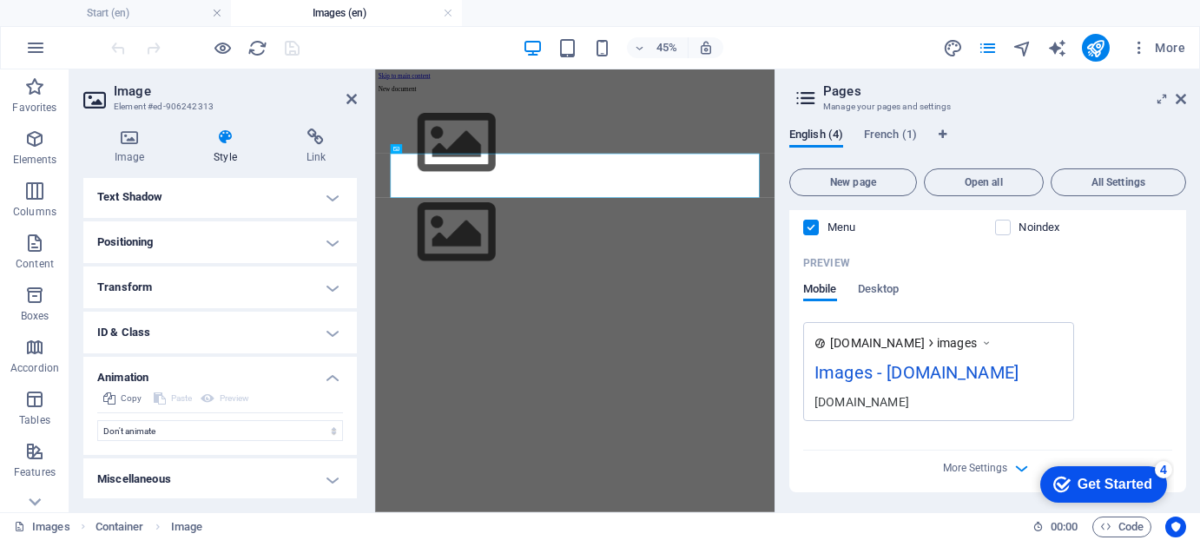
click at [336, 478] on h4 "Miscellaneous" at bounding box center [220, 480] width 274 height 42
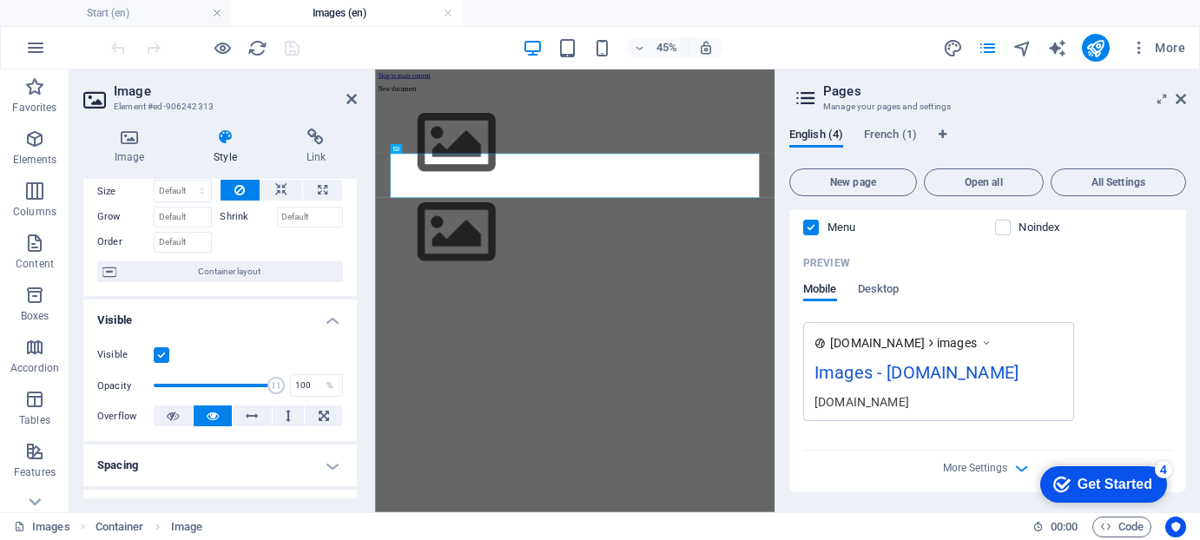
scroll to position [0, 0]
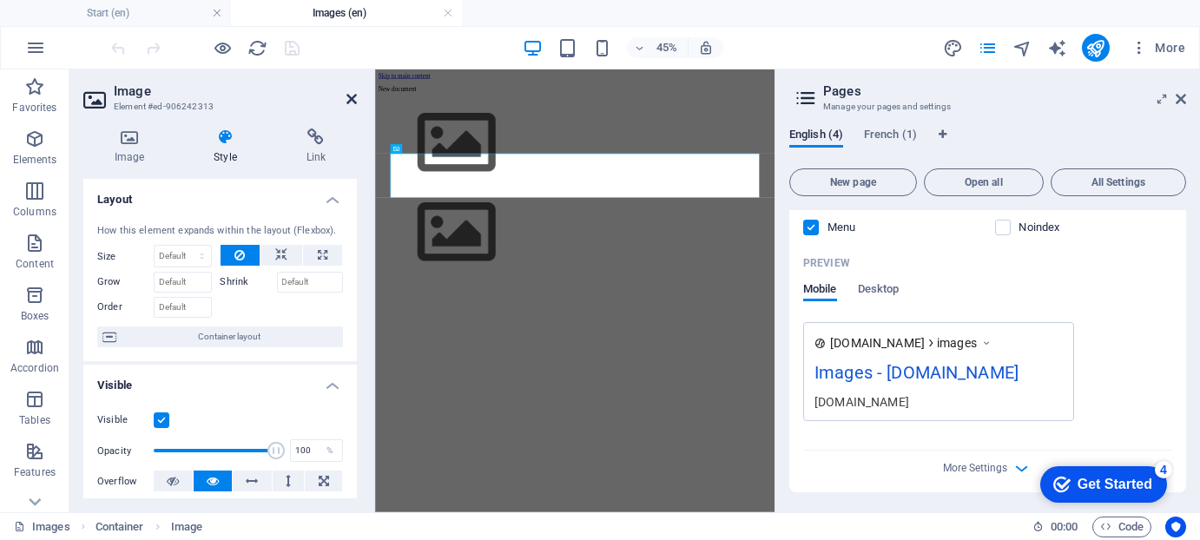
click at [352, 95] on icon at bounding box center [352, 99] width 10 height 14
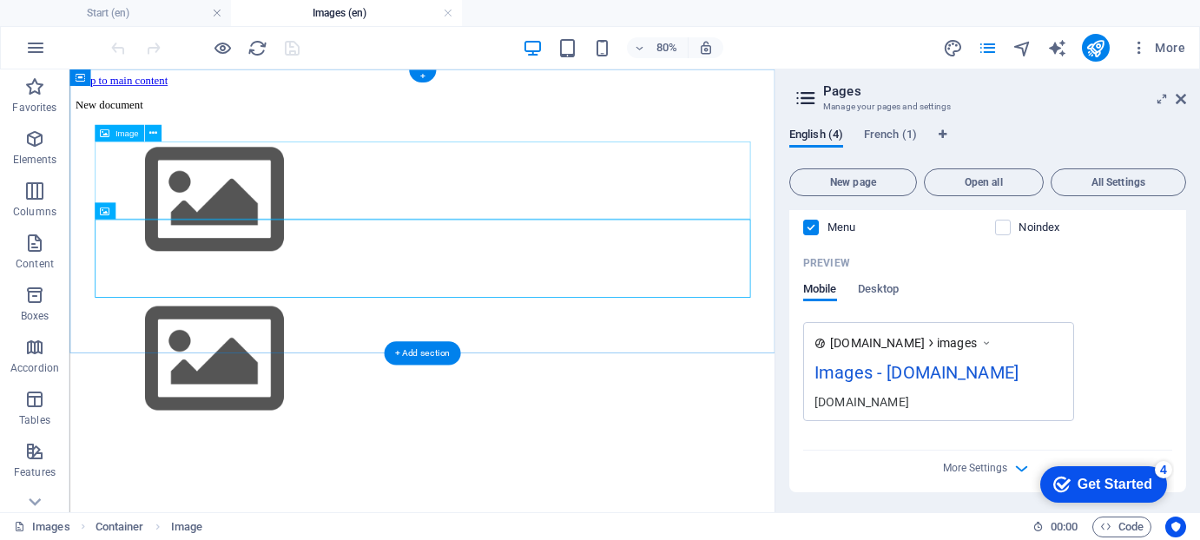
click at [205, 198] on figure at bounding box center [510, 234] width 868 height 199
click at [311, 334] on figure at bounding box center [510, 433] width 868 height 199
click at [184, 334] on figure at bounding box center [510, 433] width 868 height 199
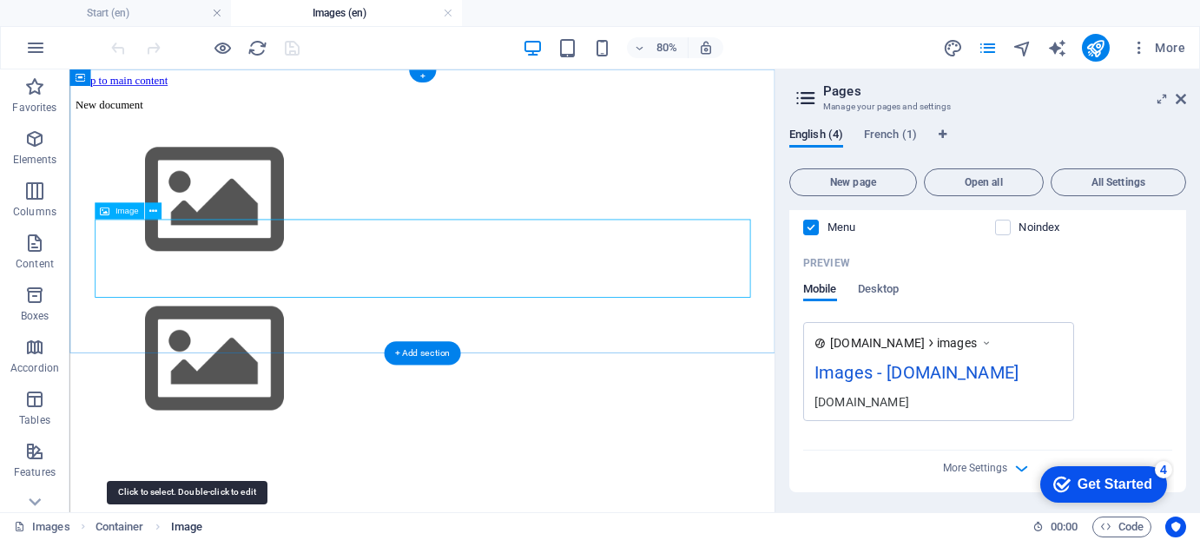
click at [188, 523] on span "Image" at bounding box center [186, 527] width 31 height 21
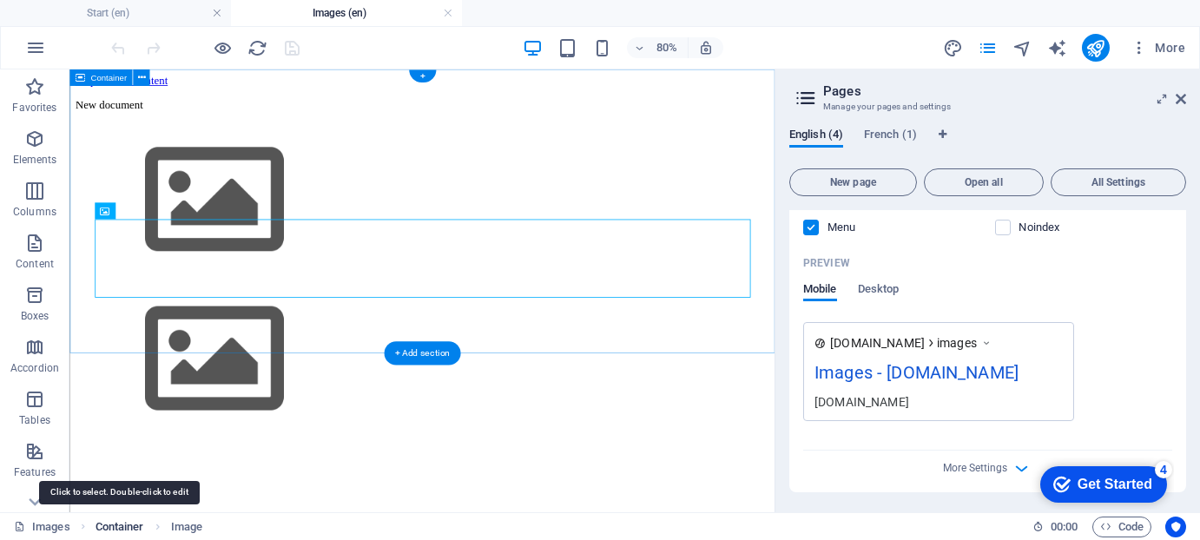
click at [117, 527] on span "Container" at bounding box center [120, 527] width 49 height 21
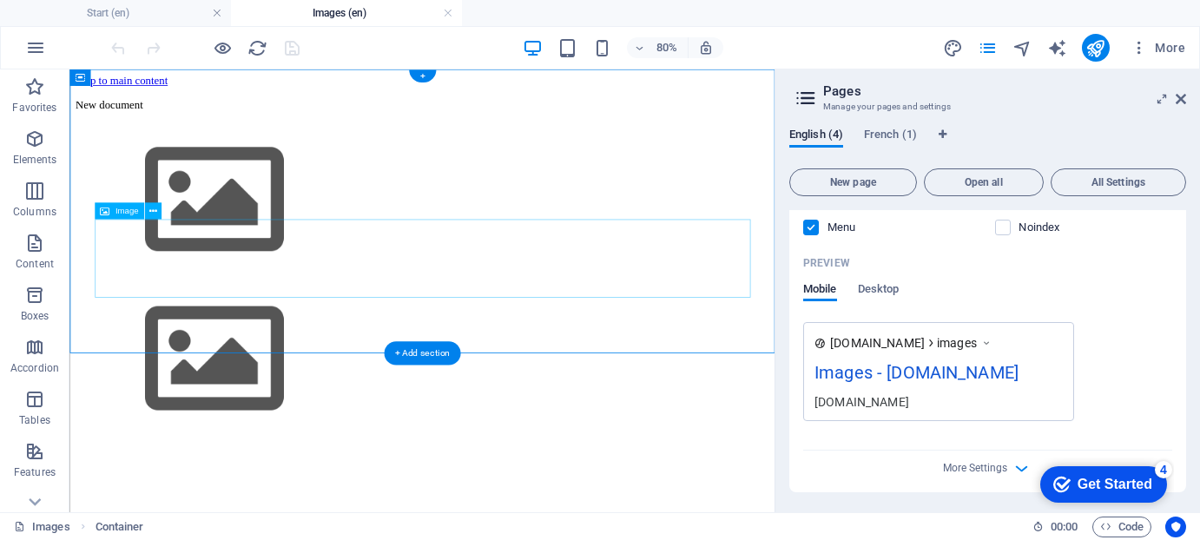
click at [282, 334] on figure at bounding box center [510, 433] width 868 height 199
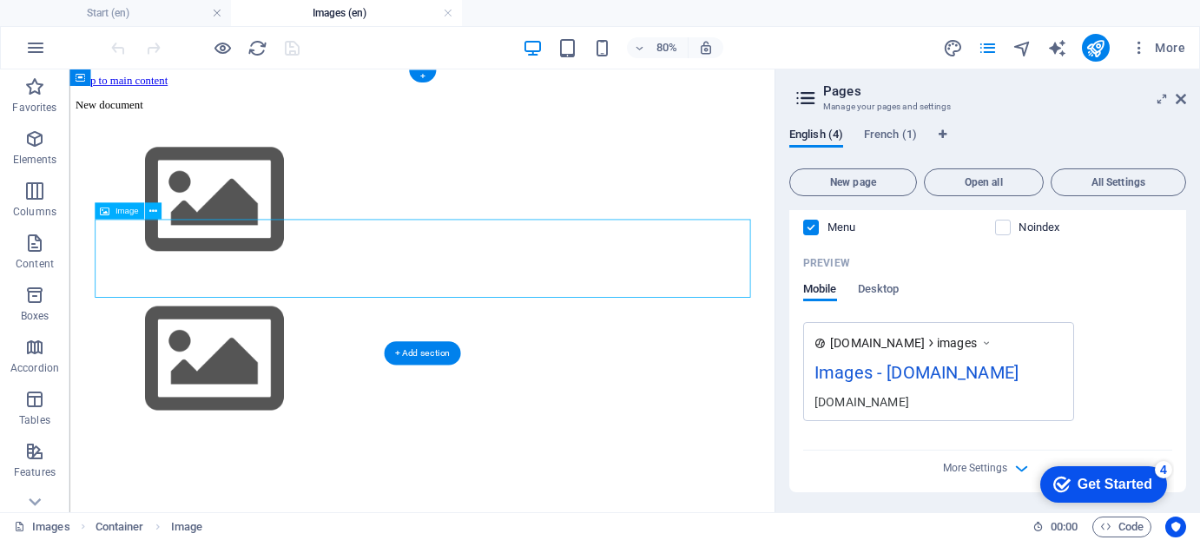
click at [193, 334] on figure at bounding box center [510, 433] width 868 height 199
click at [149, 208] on icon at bounding box center [153, 211] width 8 height 15
click at [122, 473] on html "Skip to main content New document" at bounding box center [509, 304] width 881 height 471
click at [153, 212] on icon at bounding box center [153, 211] width 8 height 15
click at [212, 507] on html "Skip to main content New document" at bounding box center [509, 304] width 881 height 471
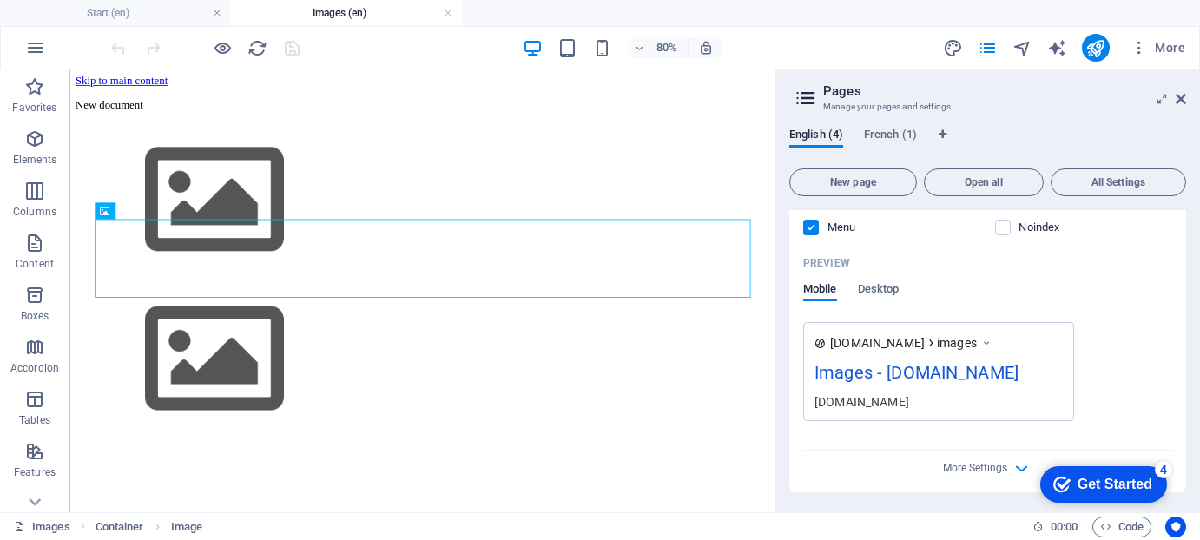
click at [243, 477] on html "Skip to main content New document" at bounding box center [509, 304] width 881 height 471
click at [152, 209] on icon at bounding box center [153, 211] width 8 height 15
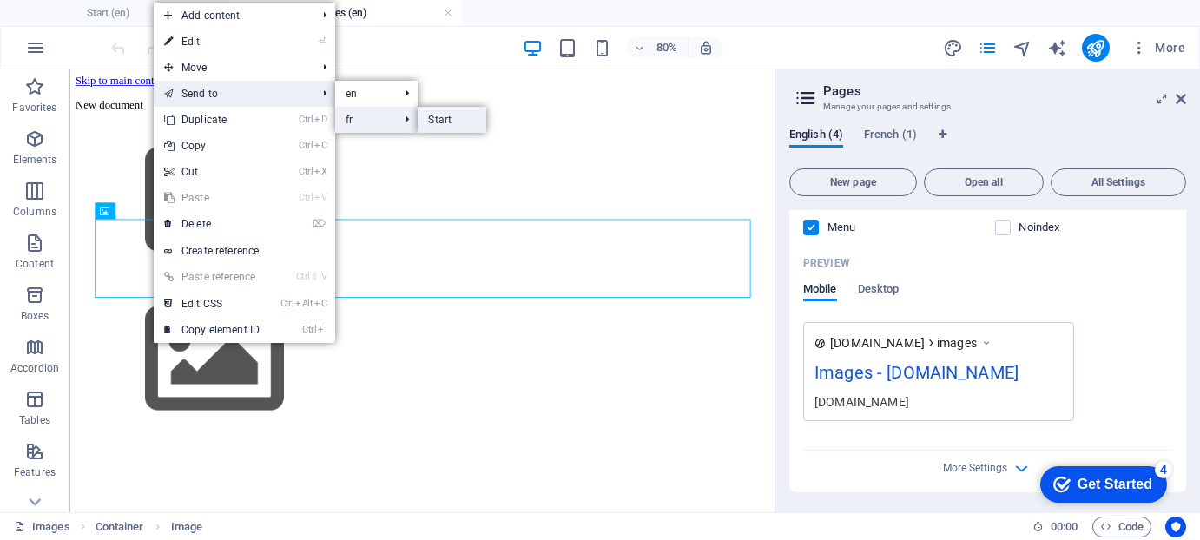
click at [454, 118] on link "Start" at bounding box center [452, 120] width 69 height 26
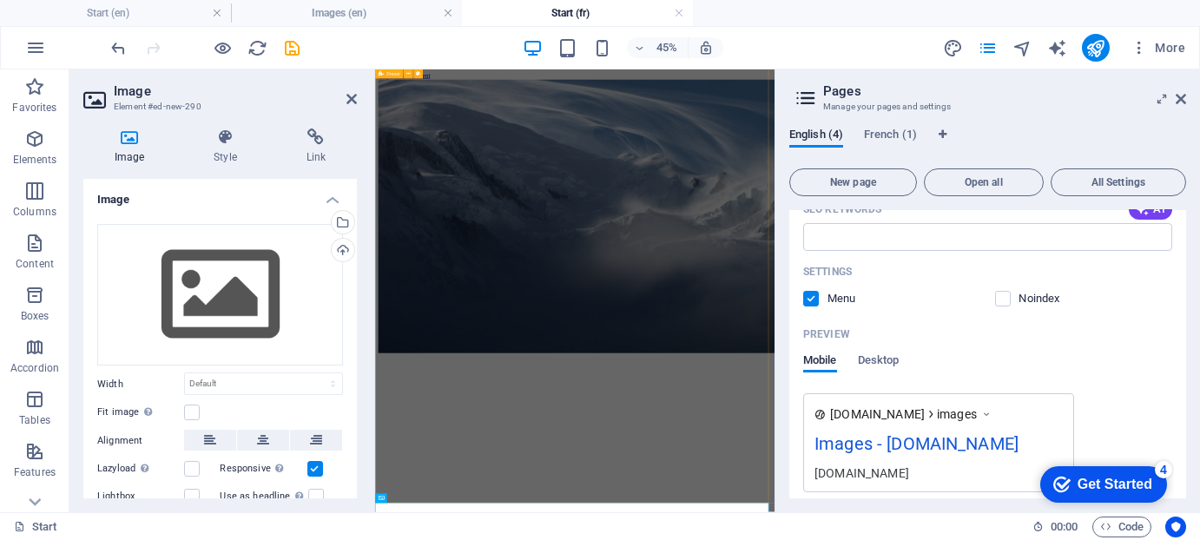
scroll to position [1005, 0]
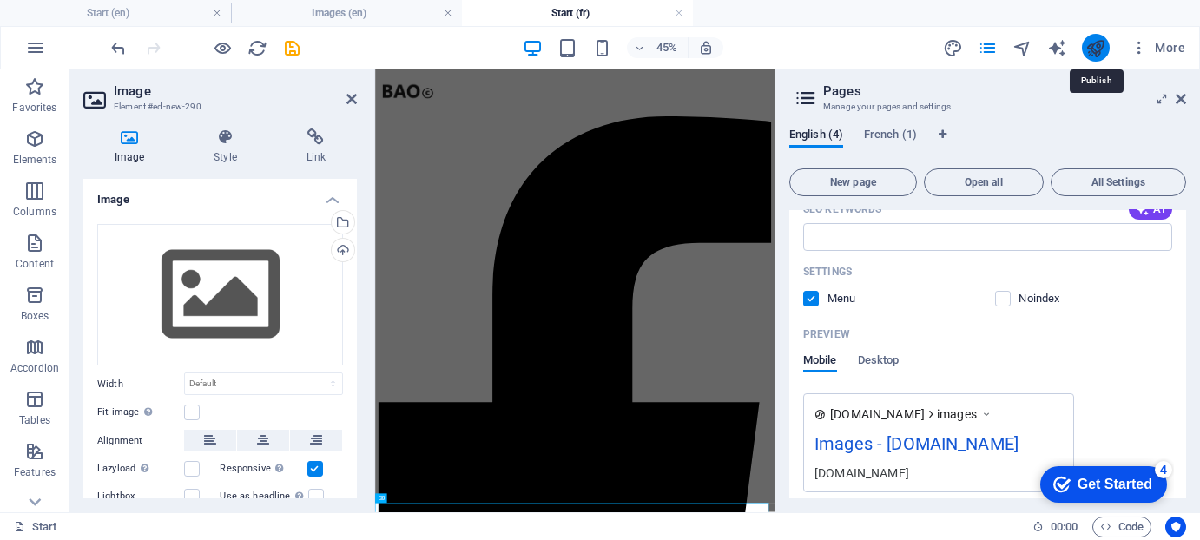
click at [1098, 44] on icon "publish" at bounding box center [1096, 48] width 20 height 20
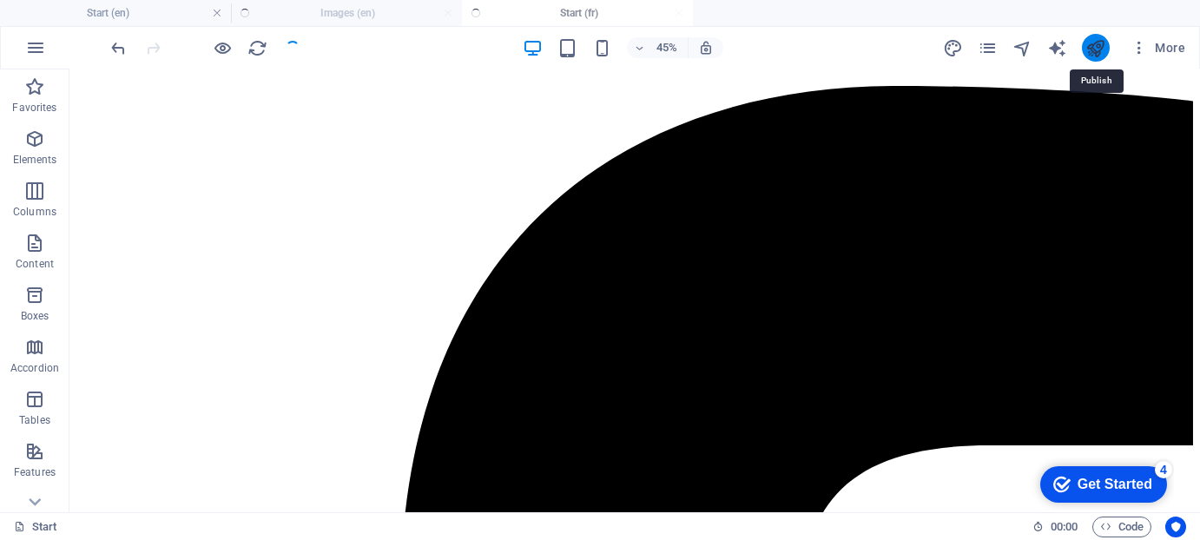
scroll to position [975, 0]
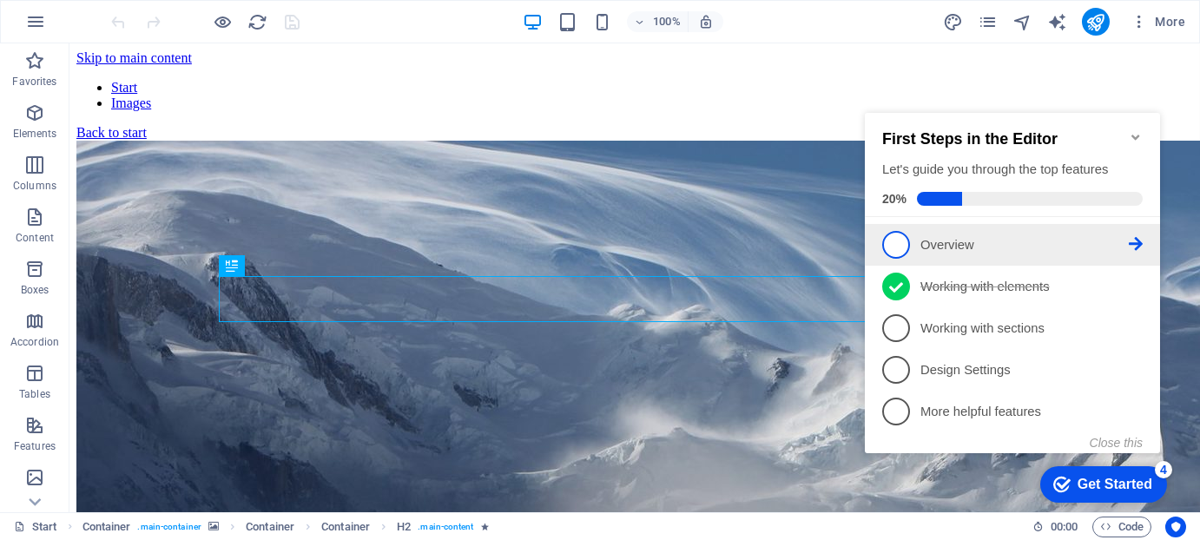
click at [898, 239] on span "1" at bounding box center [895, 245] width 28 height 28
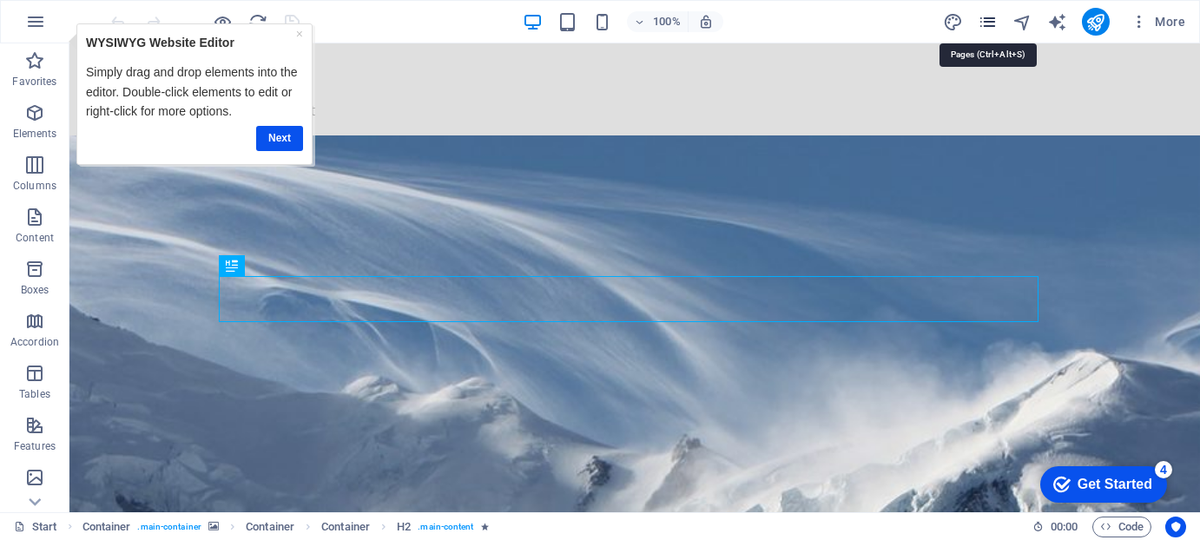
click at [991, 17] on icon "pages" at bounding box center [988, 22] width 20 height 20
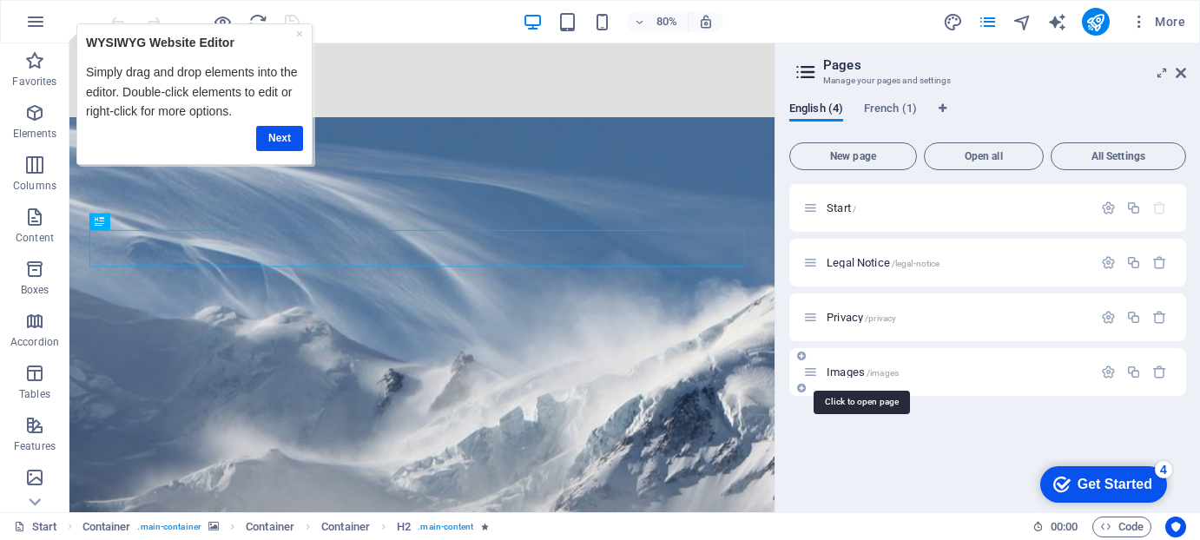
click at [847, 368] on span "Images /images" at bounding box center [863, 372] width 72 height 13
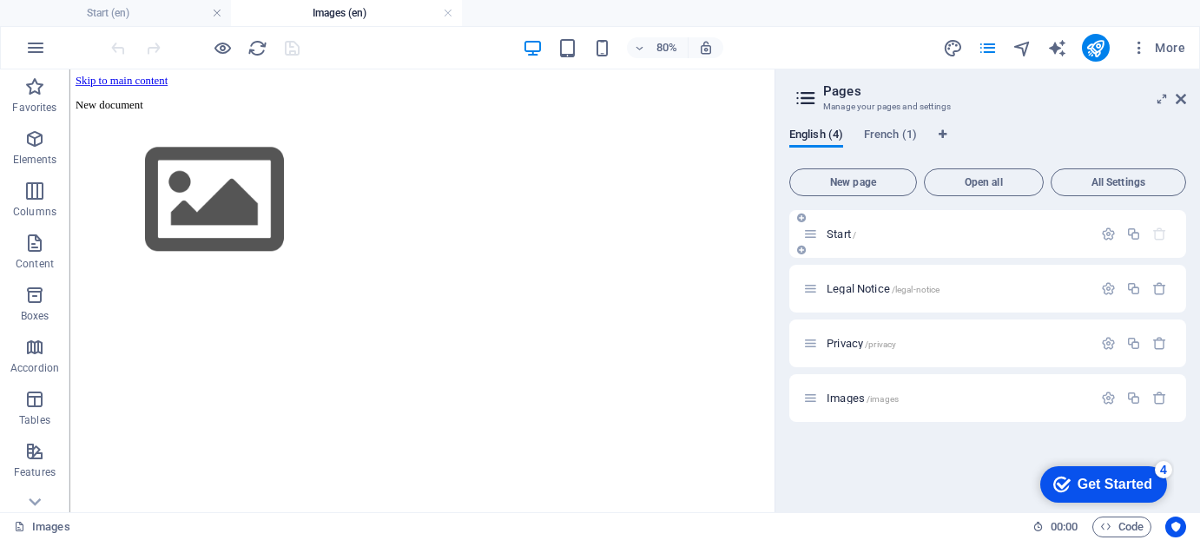
click at [839, 231] on span "Start /" at bounding box center [842, 234] width 30 height 13
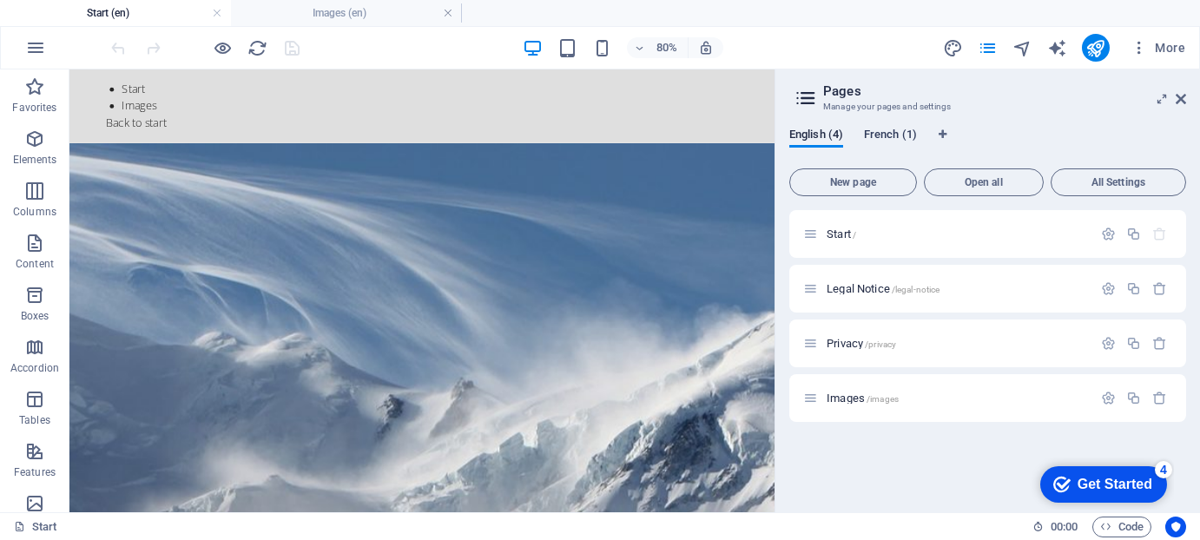
click at [892, 135] on span "French (1)" at bounding box center [890, 136] width 53 height 24
click at [841, 233] on span "Start /" at bounding box center [842, 234] width 30 height 13
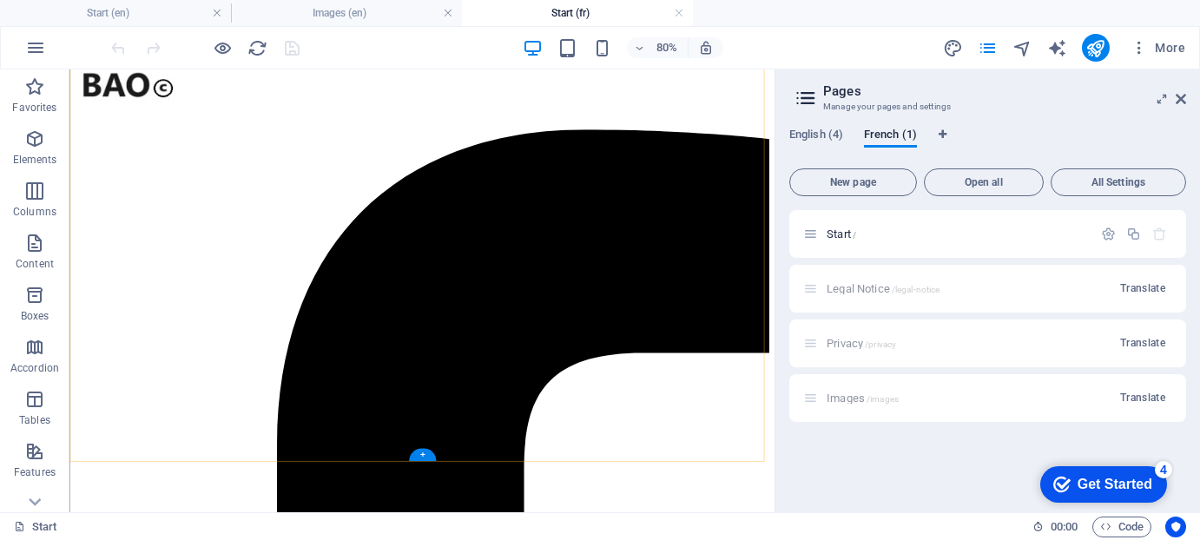
scroll to position [976, 0]
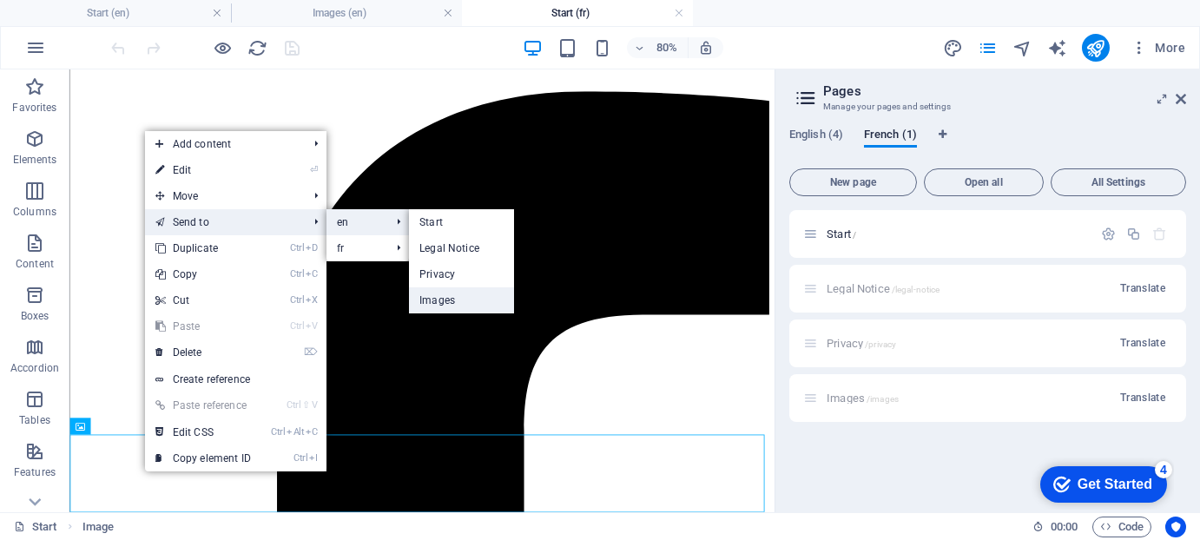
click at [447, 301] on link "Images" at bounding box center [461, 300] width 105 height 26
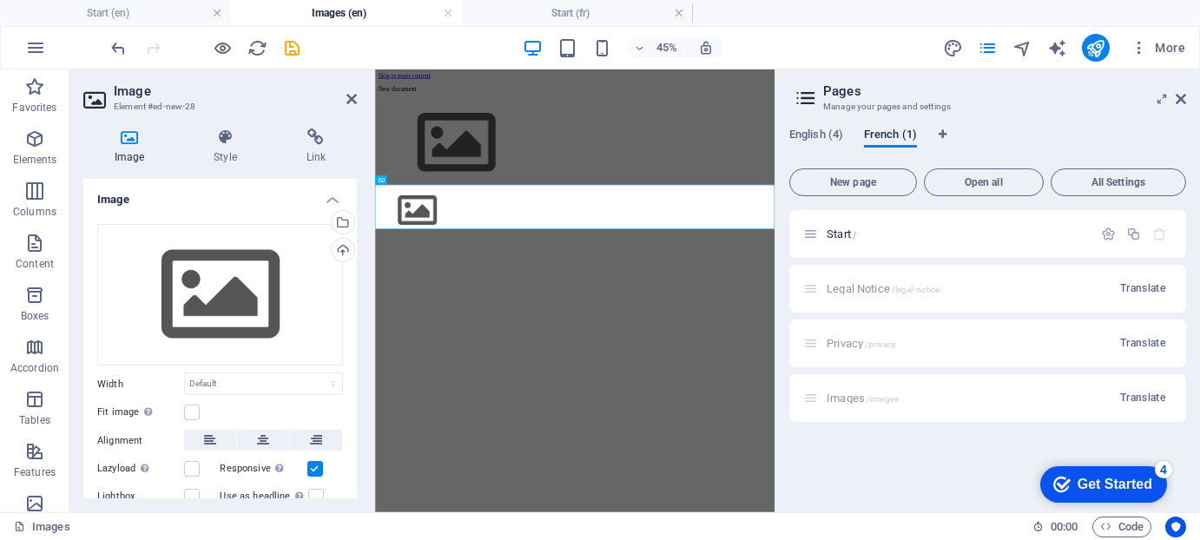
scroll to position [0, 0]
drag, startPoint x: 600, startPoint y: 579, endPoint x: 614, endPoint y: 588, distance: 16.4
click at [607, 443] on html "Skip to main content New document" at bounding box center [819, 255] width 888 height 373
drag, startPoint x: 1180, startPoint y: 93, endPoint x: 848, endPoint y: 24, distance: 339.6
click at [1180, 93] on icon at bounding box center [1181, 99] width 10 height 14
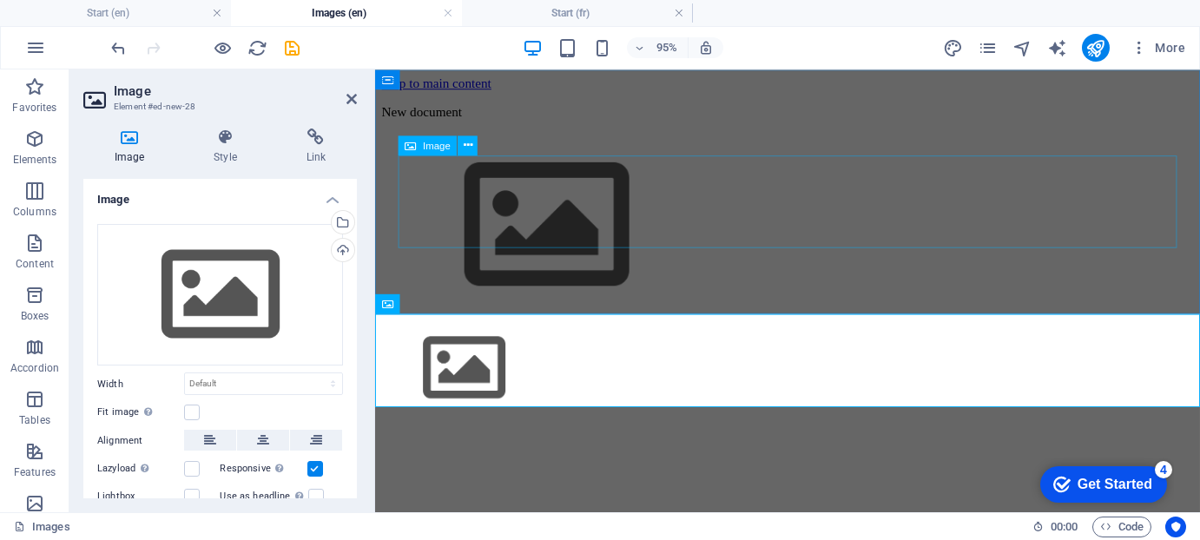
click at [612, 219] on figure at bounding box center [809, 234] width 855 height 199
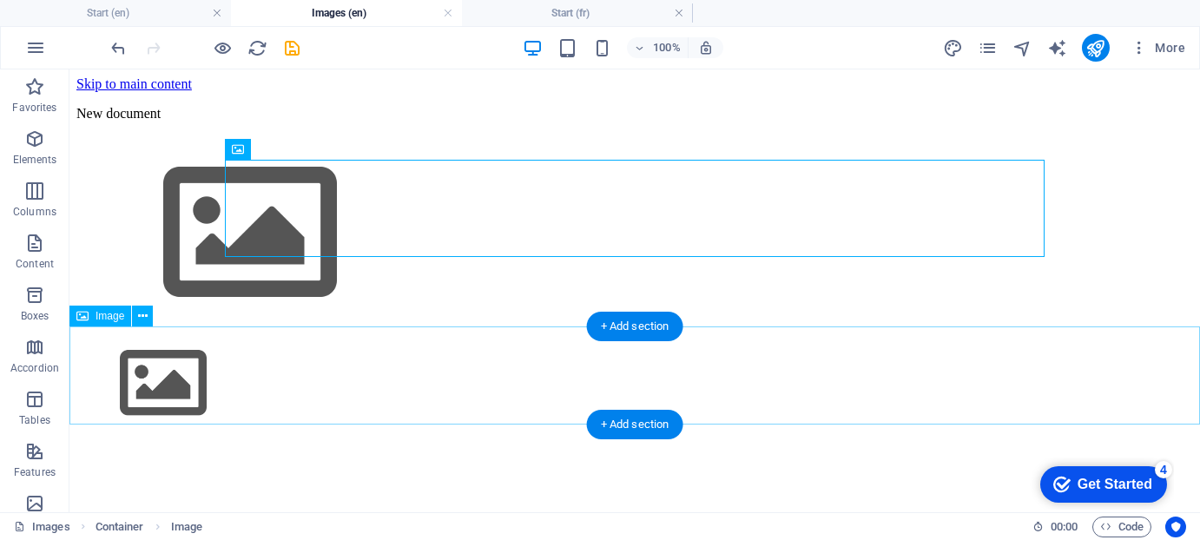
click at [169, 366] on figure at bounding box center [634, 385] width 1117 height 102
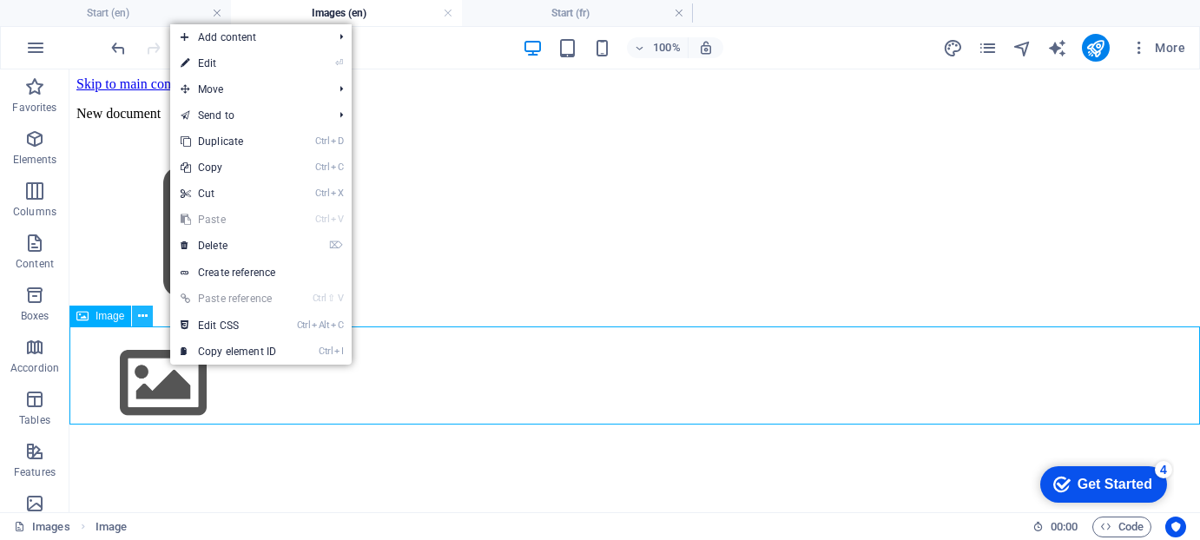
click at [144, 314] on icon at bounding box center [143, 316] width 10 height 18
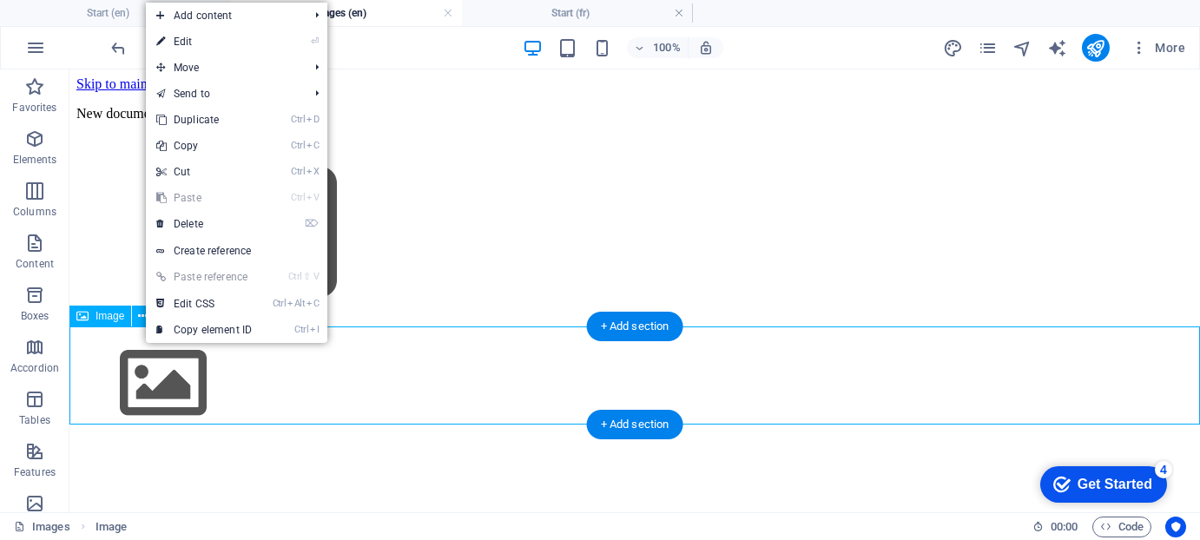
click at [389, 413] on figure at bounding box center [634, 385] width 1117 height 102
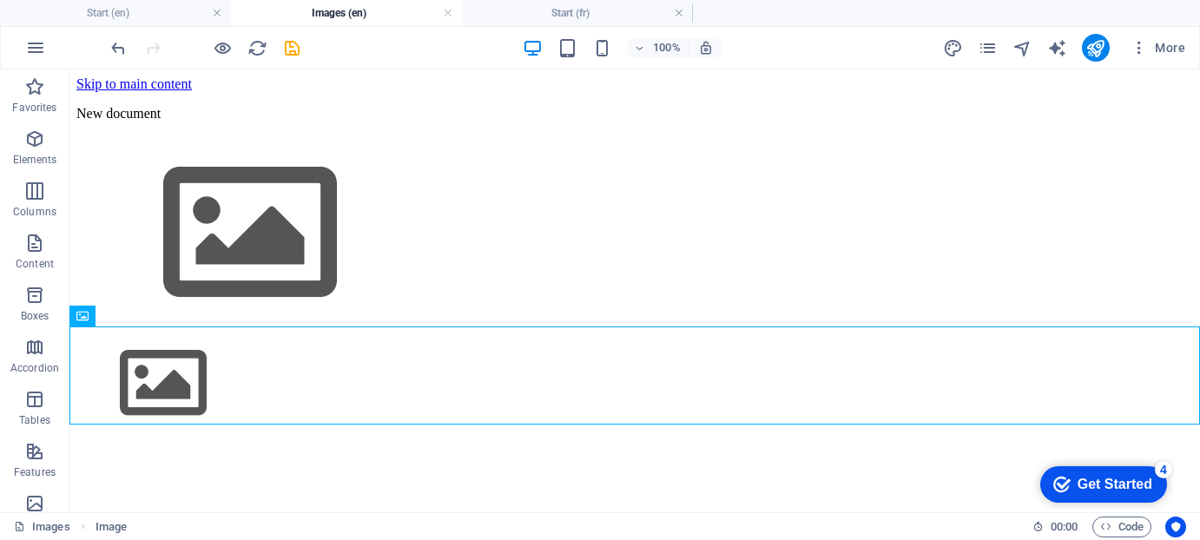
click at [445, 443] on html "Skip to main content New document" at bounding box center [634, 255] width 1131 height 373
click at [297, 46] on icon "save" at bounding box center [293, 48] width 20 height 20
click at [147, 314] on icon at bounding box center [143, 316] width 10 height 18
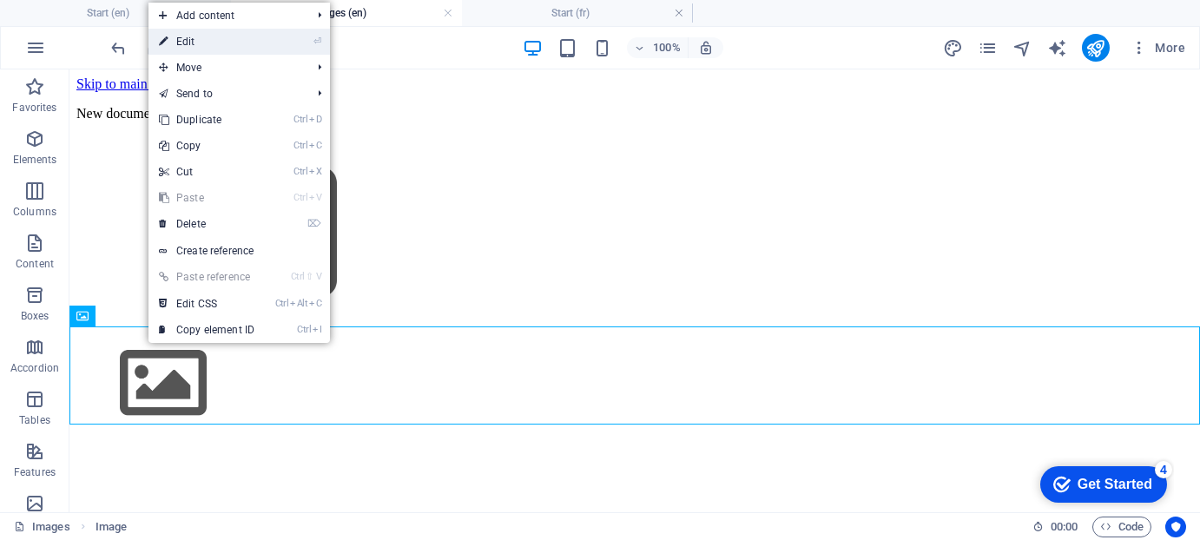
click at [289, 36] on li "⏎ Edit" at bounding box center [240, 42] width 182 height 26
click at [188, 43] on link "⏎ Edit" at bounding box center [207, 42] width 116 height 26
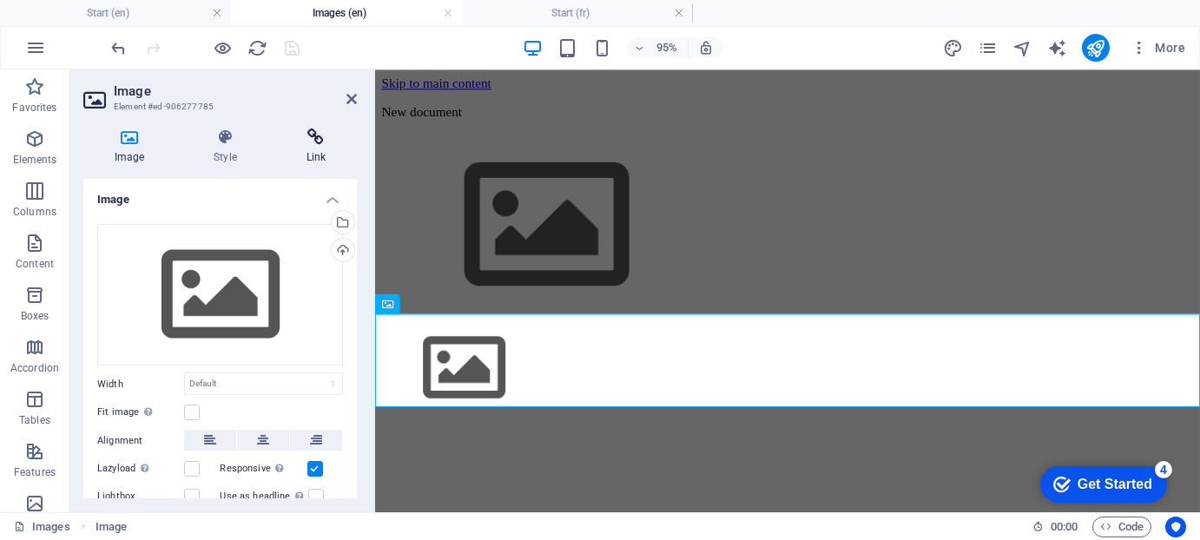
click at [320, 142] on icon at bounding box center [316, 137] width 82 height 17
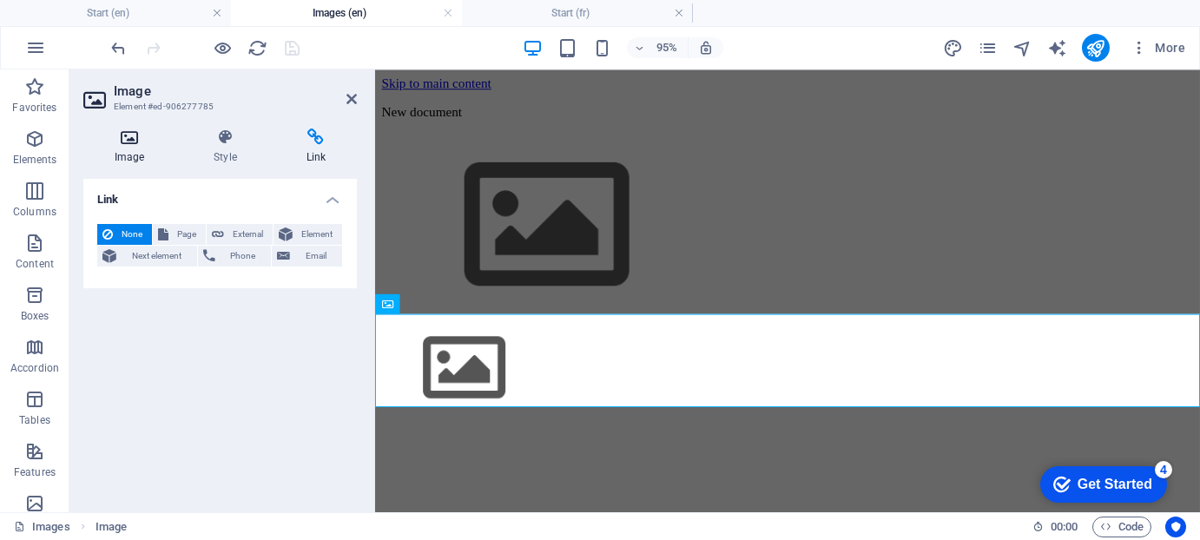
click at [135, 140] on icon at bounding box center [129, 137] width 92 height 17
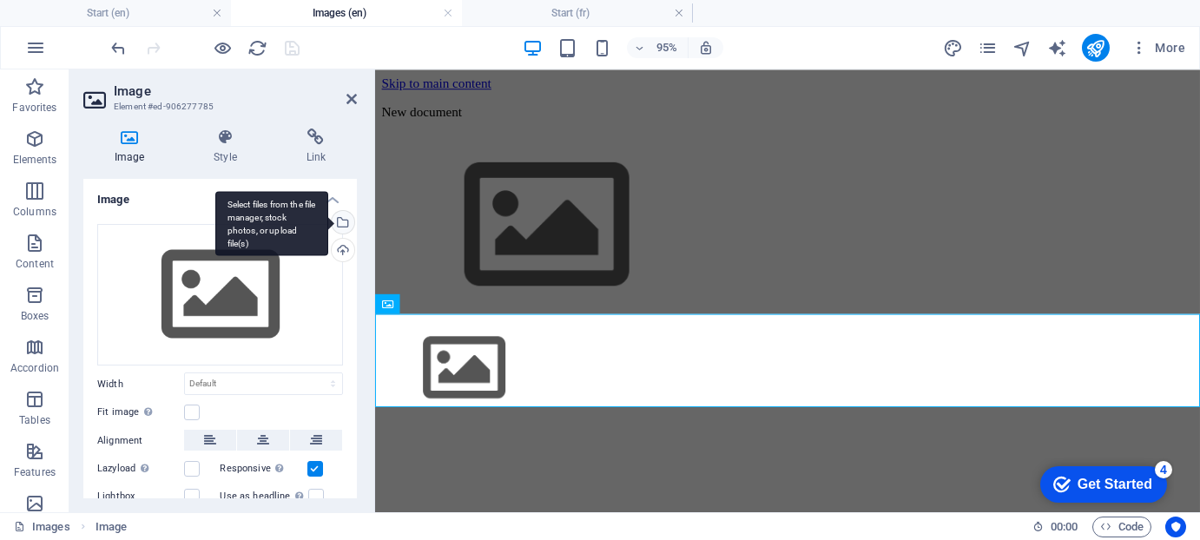
click at [343, 217] on div "Select files from the file manager, stock photos, or upload file(s)" at bounding box center [341, 224] width 26 height 26
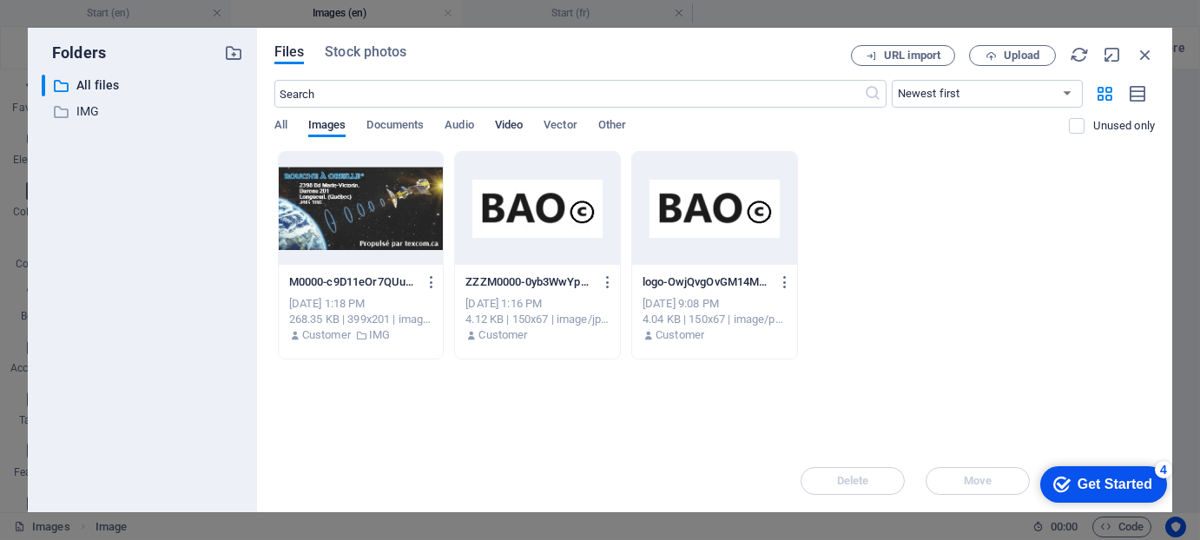
click at [500, 123] on span "Video" at bounding box center [509, 127] width 28 height 24
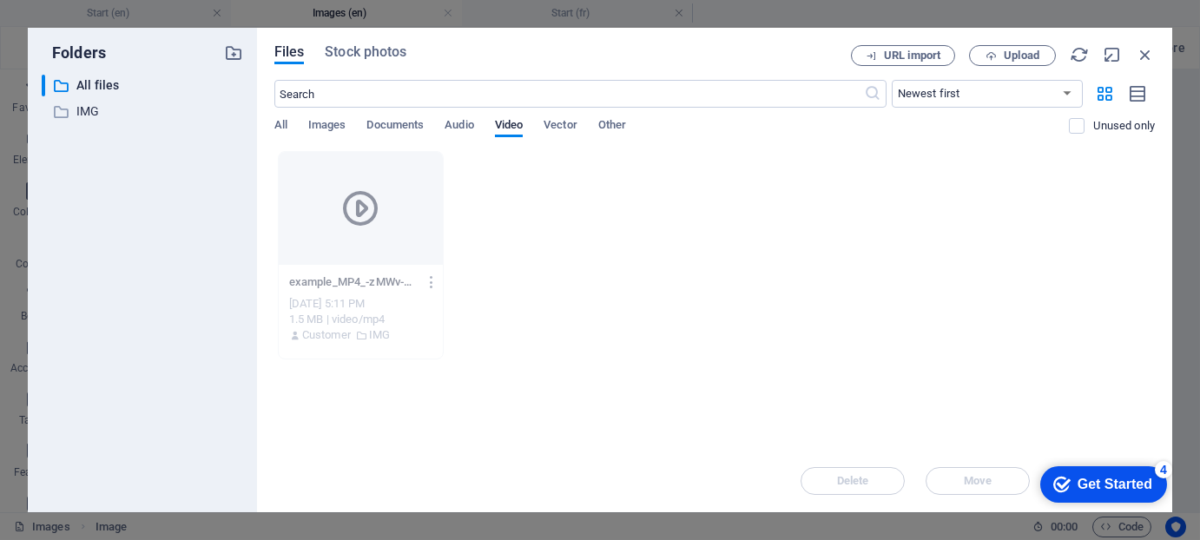
click at [331, 280] on p "example_MP4_-zMWv-vqeAyaayfEUyUQEDQ.mp4" at bounding box center [353, 282] width 128 height 16
click at [432, 281] on icon "button" at bounding box center [432, 282] width 17 height 16
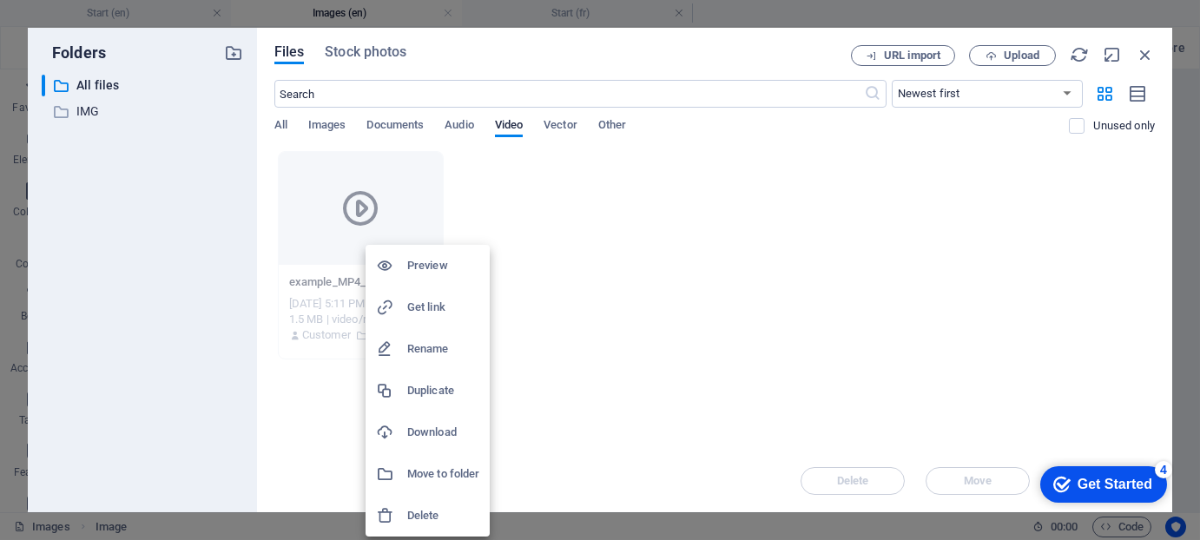
click at [431, 347] on h6 "Rename" at bounding box center [443, 349] width 72 height 21
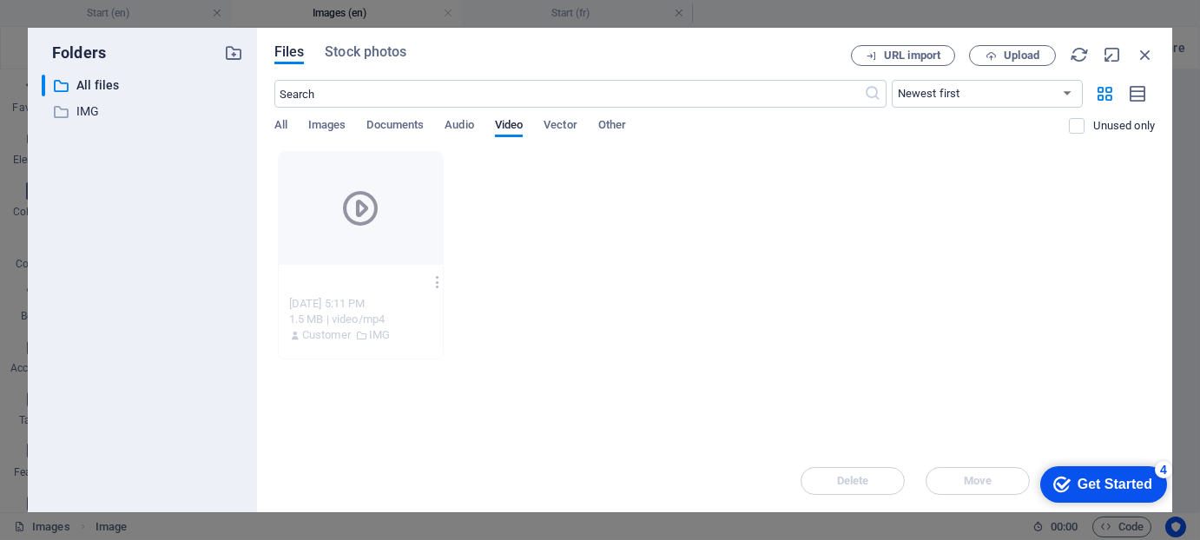
click at [330, 278] on input "example_MP4_-zMWv-vqeAyaayfEUyUQEDQ.mp4" at bounding box center [356, 282] width 134 height 14
type input "example_MP4_-zMWv-vqeAyaayexemple.mp4fEUyUQEDQ.mp4"
click at [407, 436] on div "Drop files here to upload them instantly example_MP4_-zMWv-vqeAyaayexemple.mp4f…" at bounding box center [714, 300] width 881 height 299
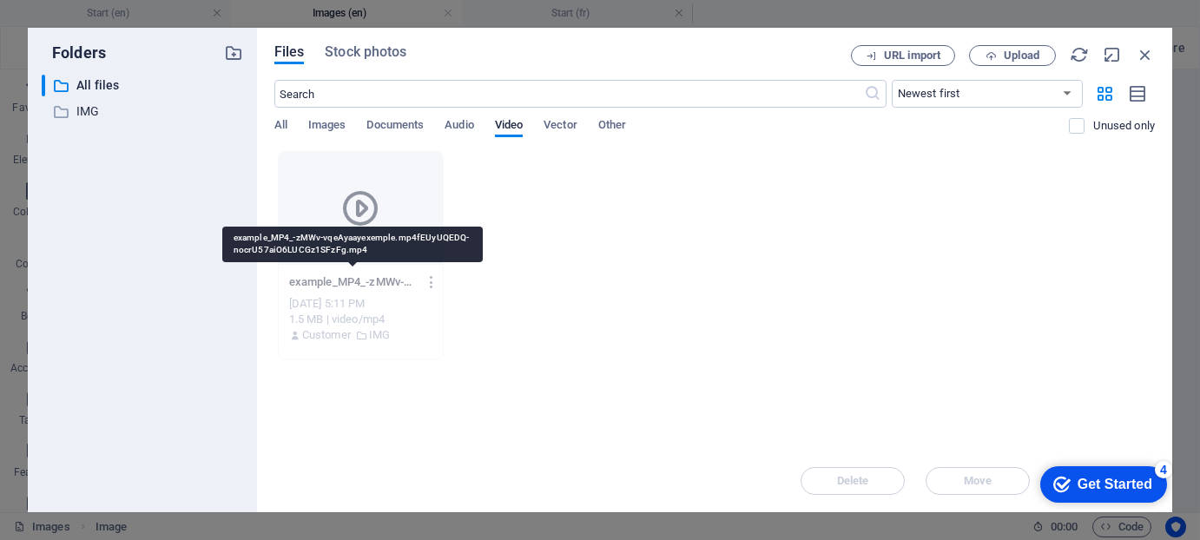
click at [362, 280] on p "example_MP4_-zMWv-vqeAyaayexemple.mp4fEUyUQEDQ-nocrU57aiO6LUCGz1SFzFg.mp4" at bounding box center [353, 282] width 128 height 16
drag, startPoint x: 332, startPoint y: 281, endPoint x: 393, endPoint y: 280, distance: 61.7
click at [393, 280] on p "example_MP4_-zMWv-vqeAyaayexemple.mp4fEUyUQEDQ-nocrU57aiO6LUCGz1SFzFg.mp4" at bounding box center [353, 282] width 128 height 16
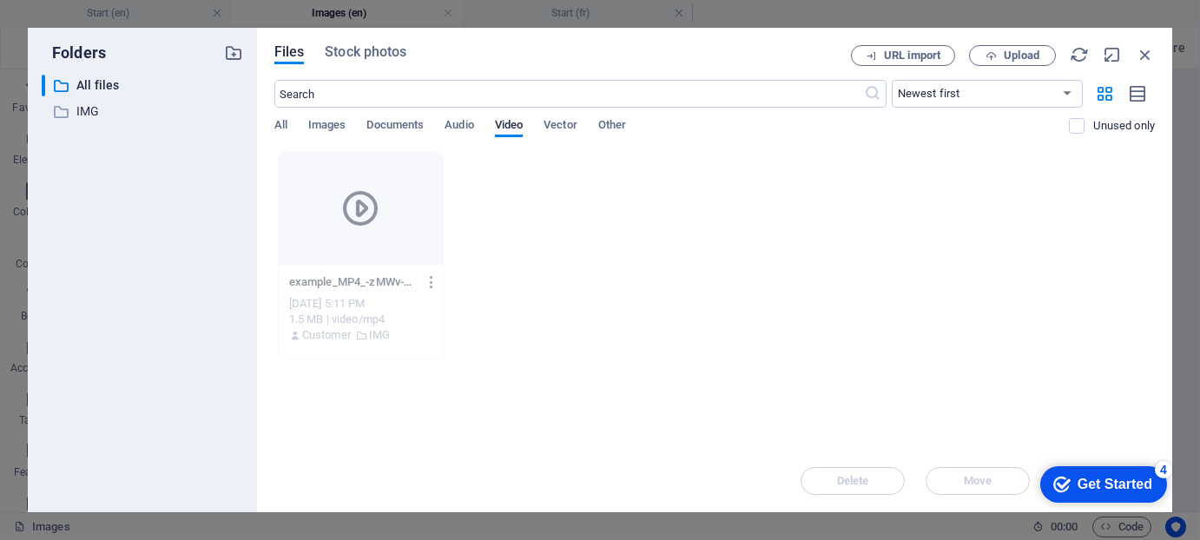
click at [433, 281] on icon "button" at bounding box center [432, 282] width 17 height 16
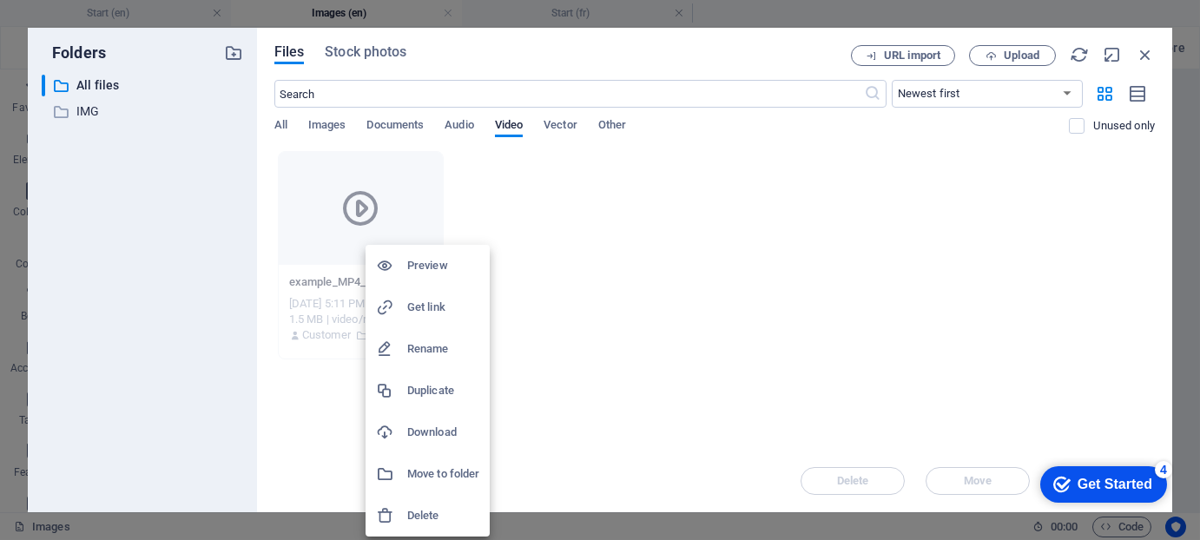
click at [439, 345] on h6 "Rename" at bounding box center [443, 349] width 72 height 21
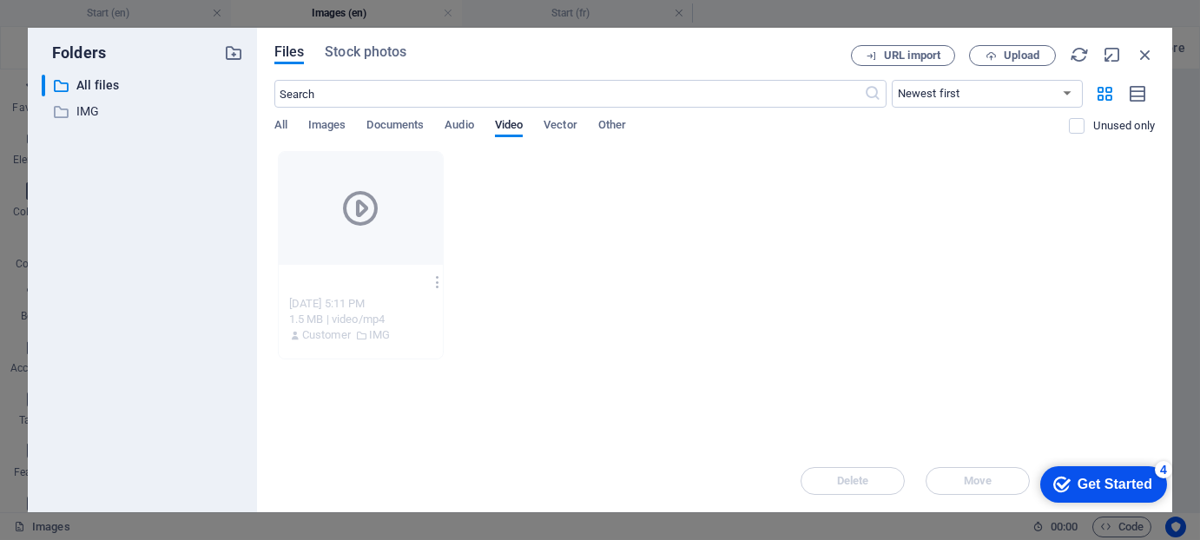
scroll to position [0, 342]
click at [313, 280] on input "example_MP4_-zMWv-vqeAyaayexemple.mp4fEUyUQEDQ-nocrU57aiO6LUCGz1SFzFg.mp4" at bounding box center [356, 282] width 134 height 14
click at [432, 279] on icon "button" at bounding box center [438, 282] width 17 height 16
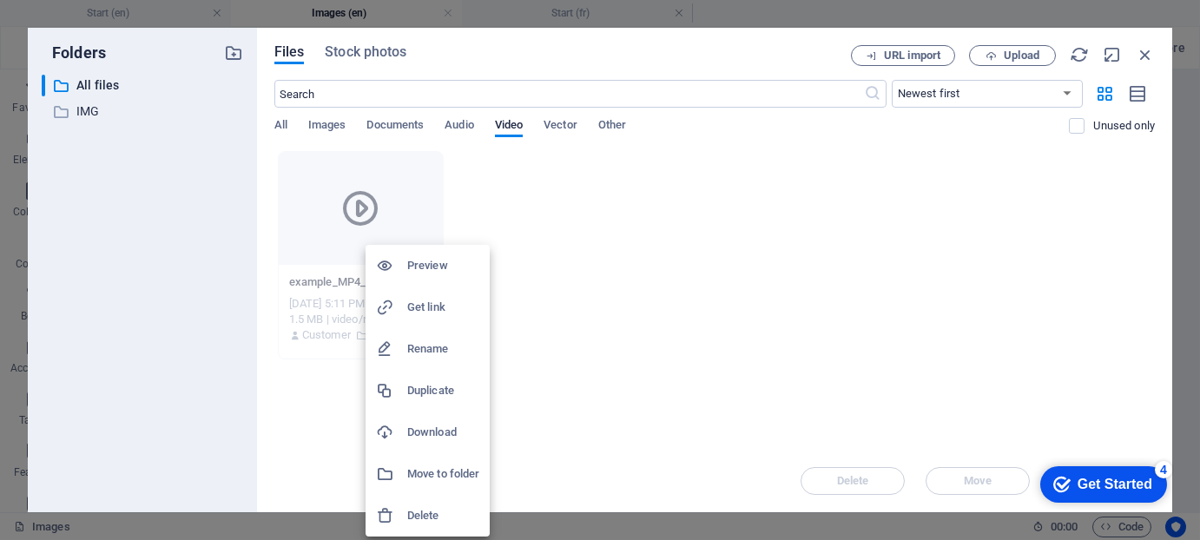
click at [431, 342] on h6 "Rename" at bounding box center [443, 349] width 72 height 21
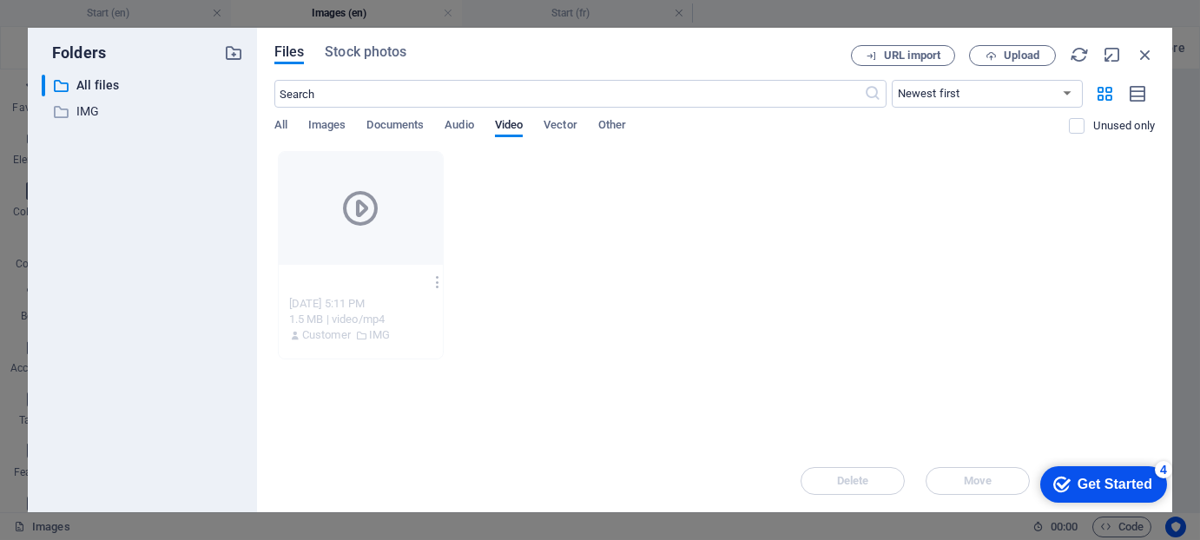
scroll to position [0, 300]
click at [383, 277] on input "example_MP4_-zMWv-vqeAyaayexemple.mp4fEUyUQEDQ-nocrU57aiO6LUCGz1SFzFg.mp4" at bounding box center [356, 282] width 134 height 14
type input ".mp4"
click at [369, 273] on div ".mp4 example_MP4_-zMWv-vqeAyaayexemple.mp4fEUyUQEDQ-nocrU57aiO6LUCGz1SFzFg.mp4" at bounding box center [361, 282] width 144 height 28
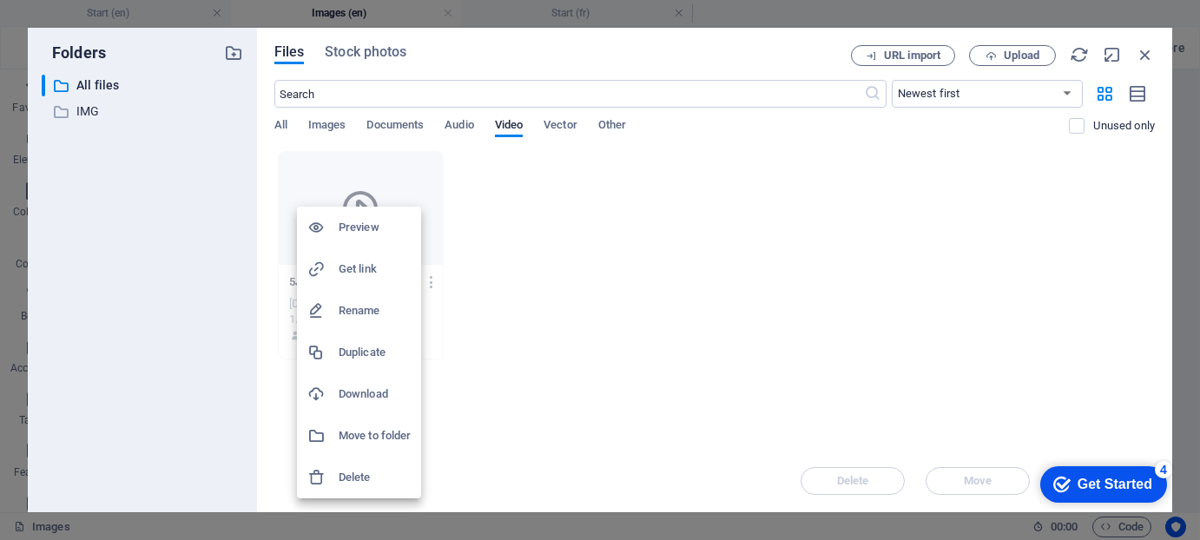
click at [350, 264] on h6 "Get link" at bounding box center [375, 269] width 72 height 21
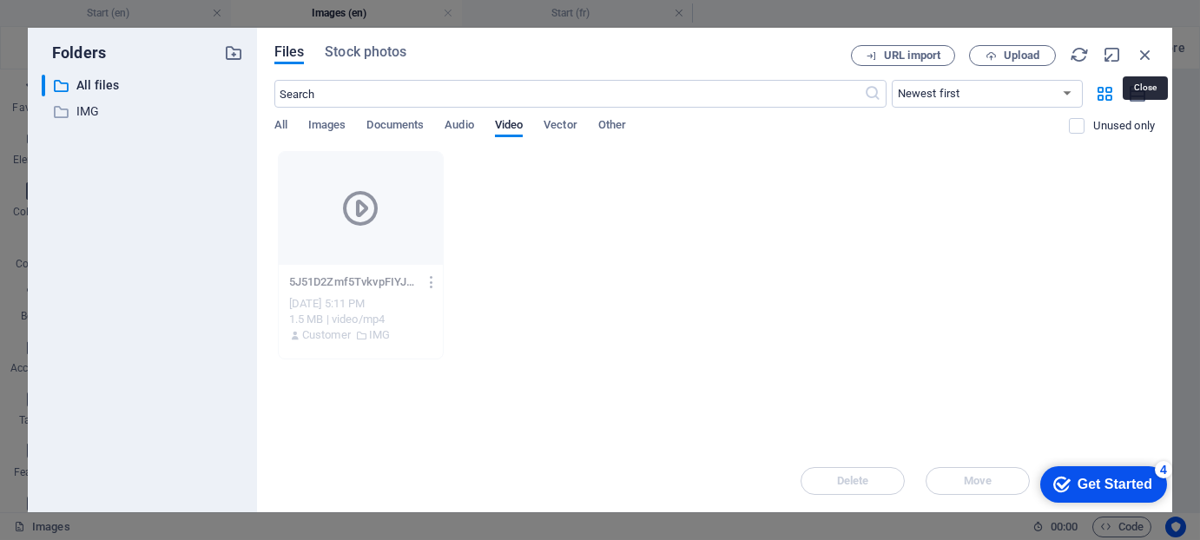
drag, startPoint x: 1151, startPoint y: 51, endPoint x: 734, endPoint y: 66, distance: 417.1
click at [1149, 51] on icon "button" at bounding box center [1145, 54] width 19 height 19
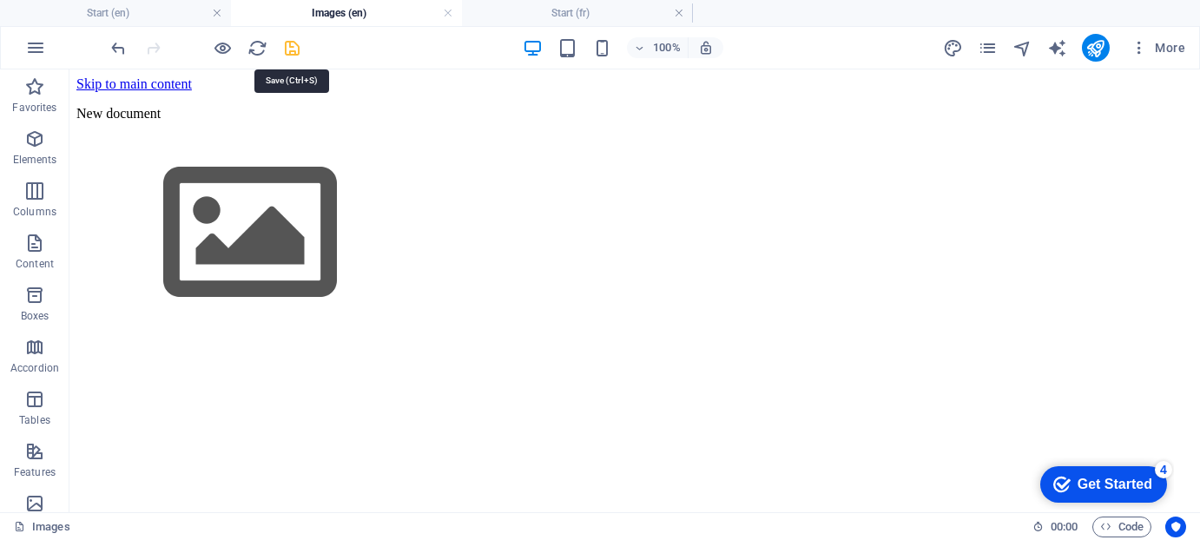
click at [295, 43] on icon "save" at bounding box center [293, 48] width 20 height 20
